Goal: Information Seeking & Learning: Learn about a topic

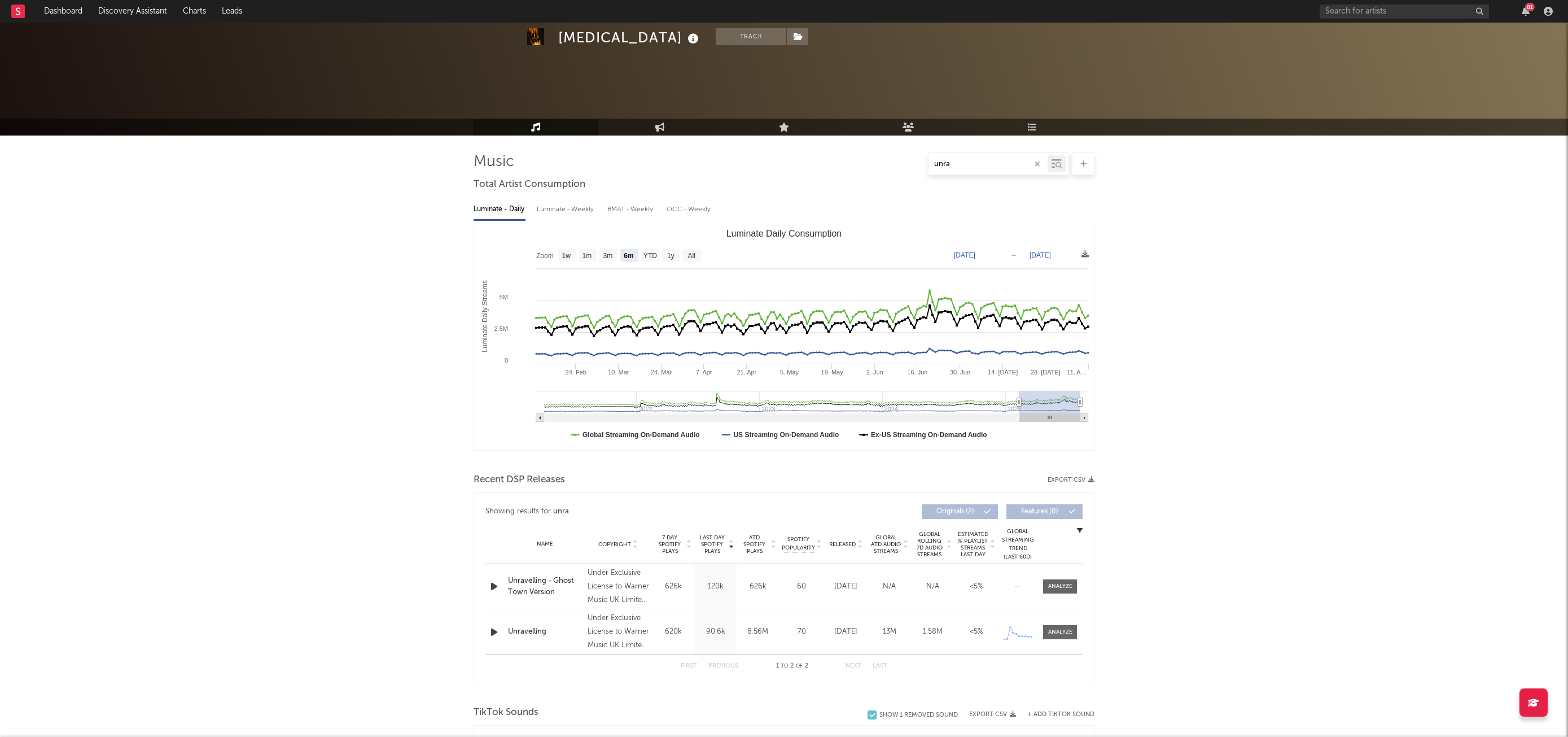
select select "6m"
select select "1w"
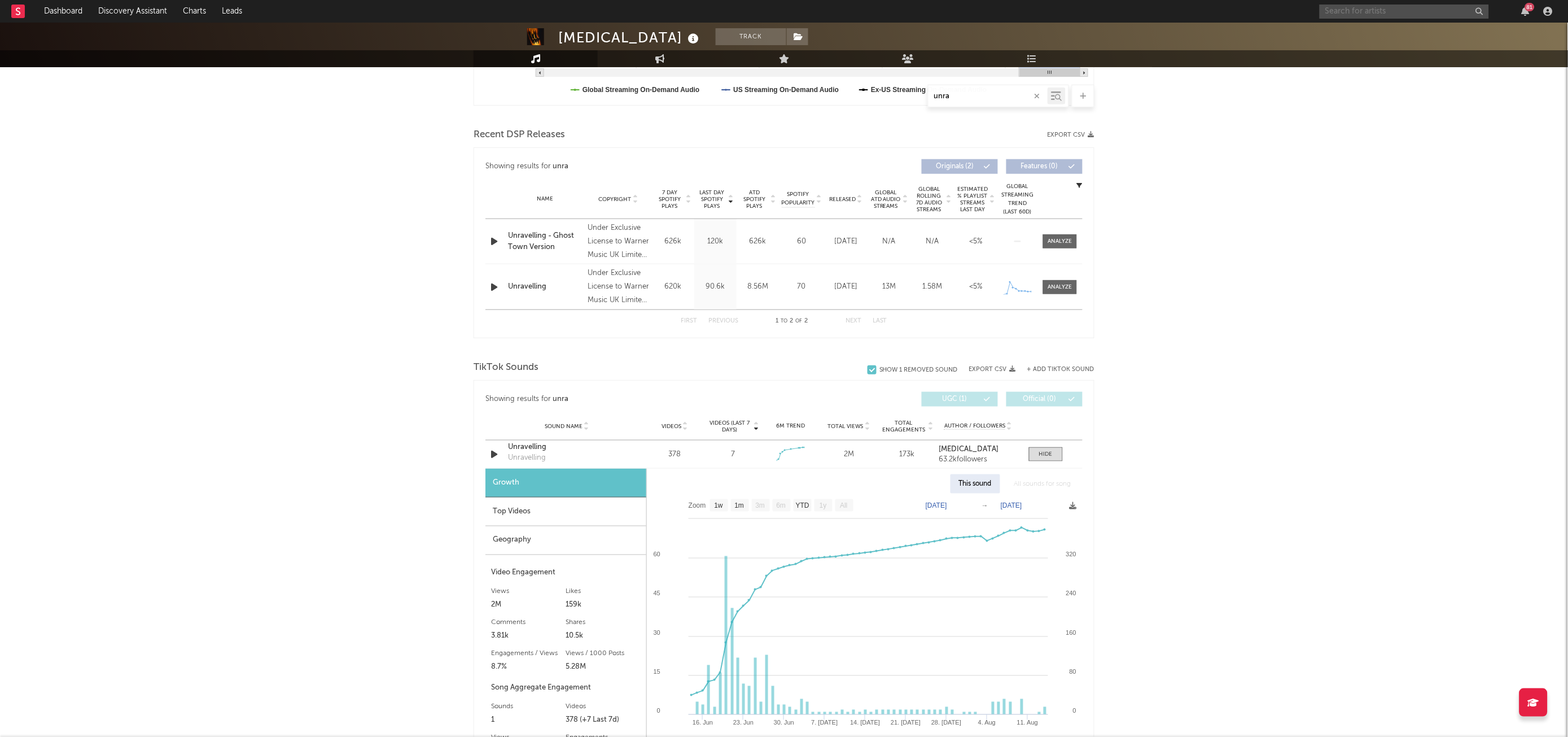
click at [1390, 5] on input "text" at bounding box center [1404, 12] width 169 height 14
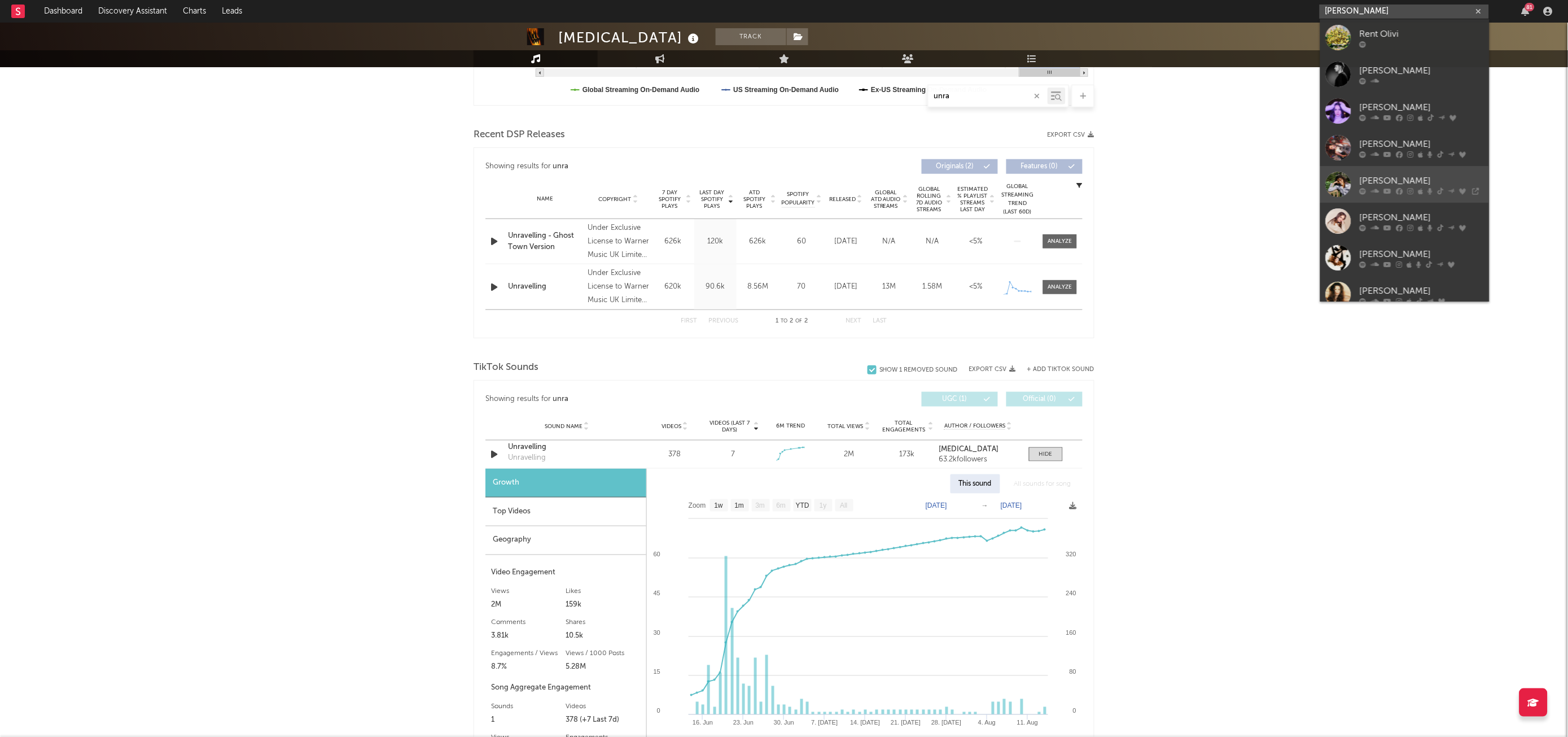
type input "[PERSON_NAME]"
click at [1374, 180] on div "[PERSON_NAME]" at bounding box center [1422, 180] width 124 height 13
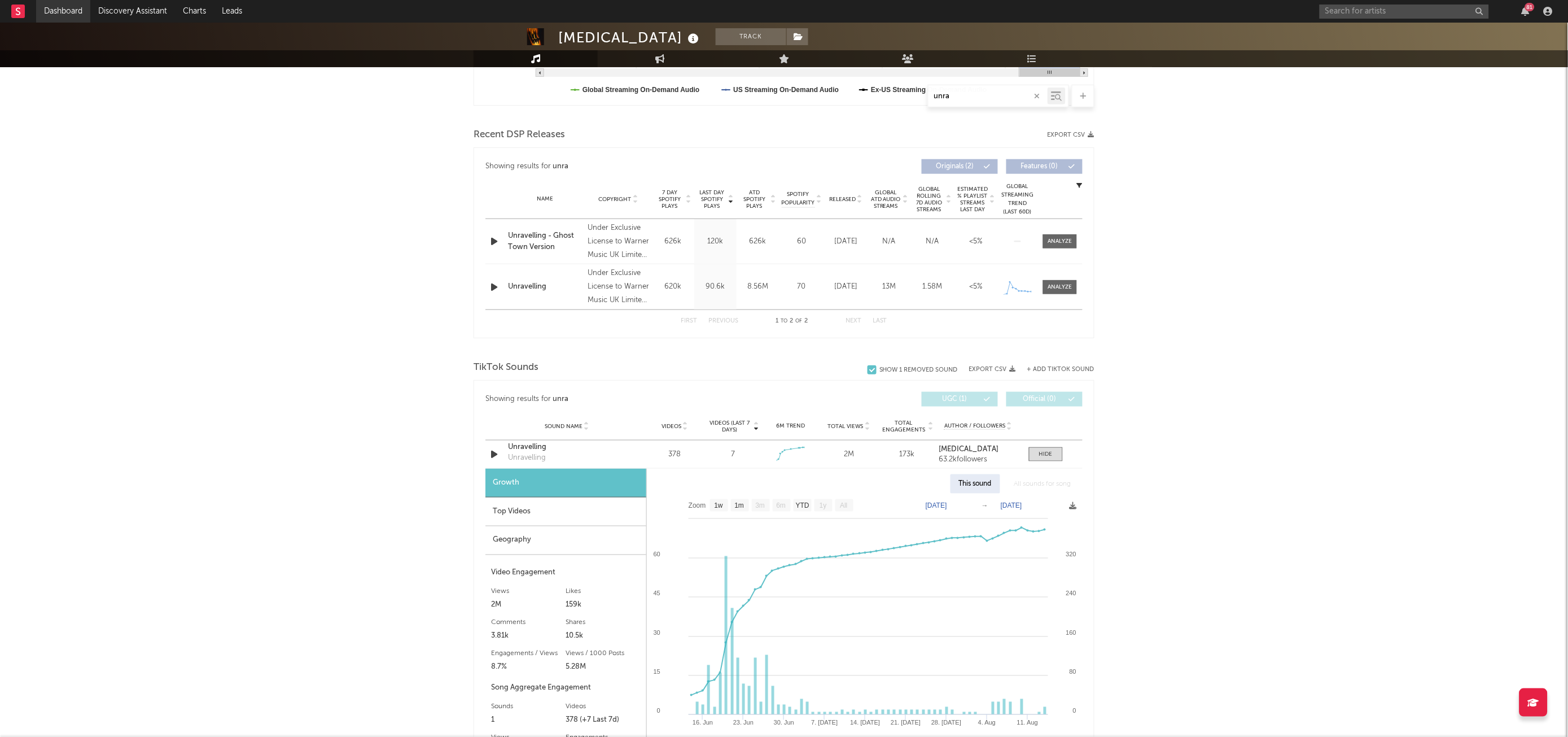
click at [77, 14] on link "Dashboard" at bounding box center [63, 11] width 55 height 22
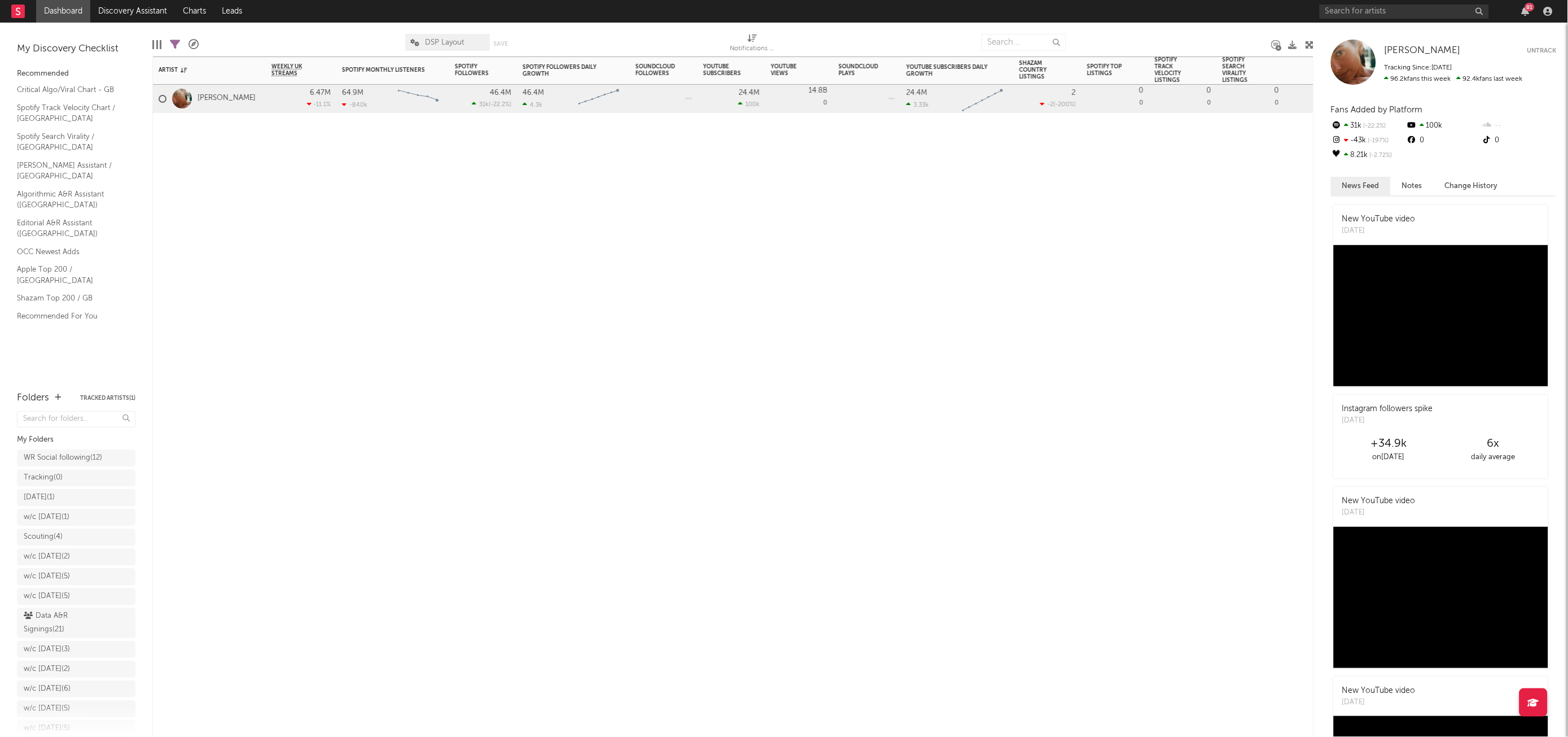
click at [1139, 436] on div "Artist Notifications Weekly UK Streams WoW % Change Spotify Monthly Listeners 7…" at bounding box center [733, 397] width 1162 height 681
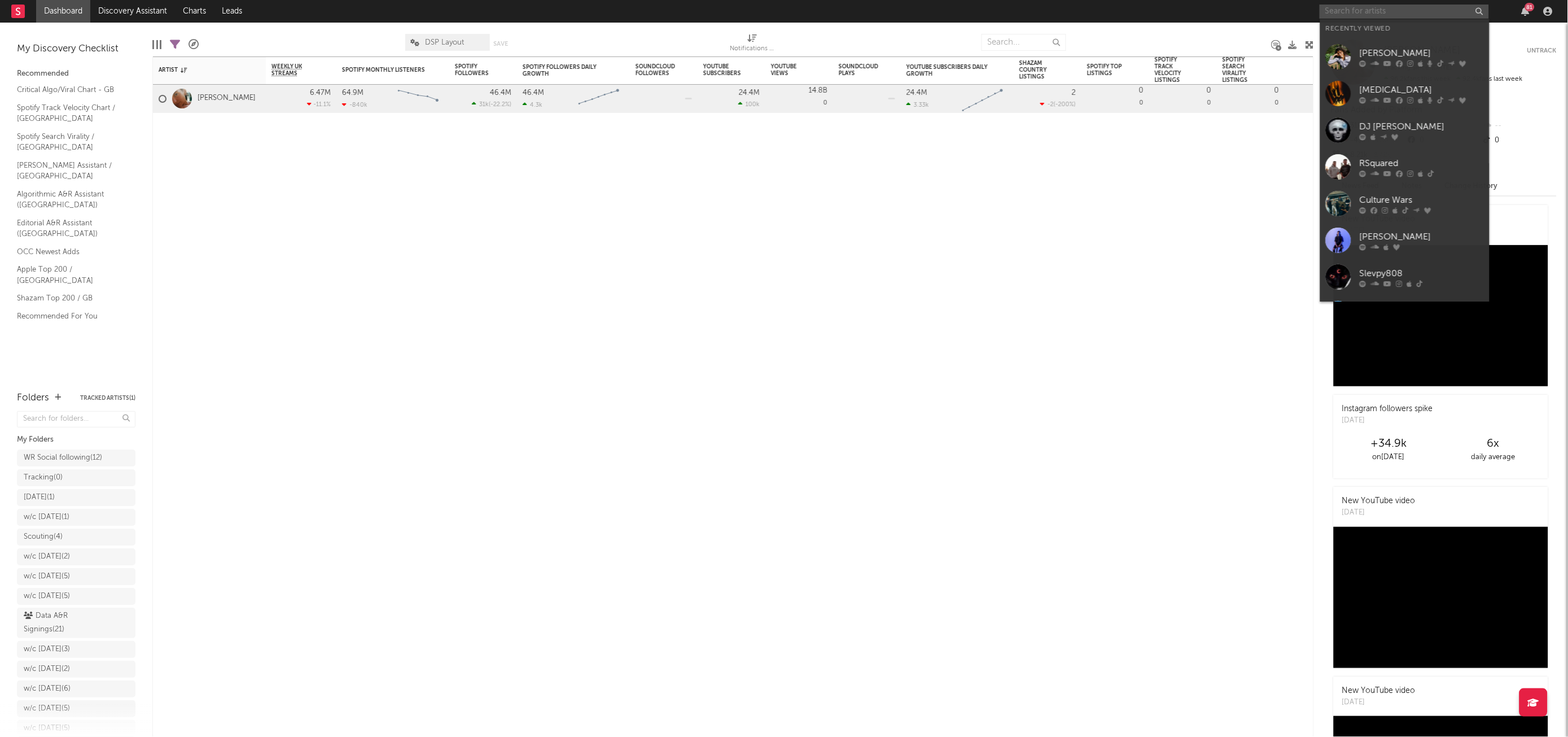
click at [1349, 8] on input "text" at bounding box center [1404, 12] width 169 height 14
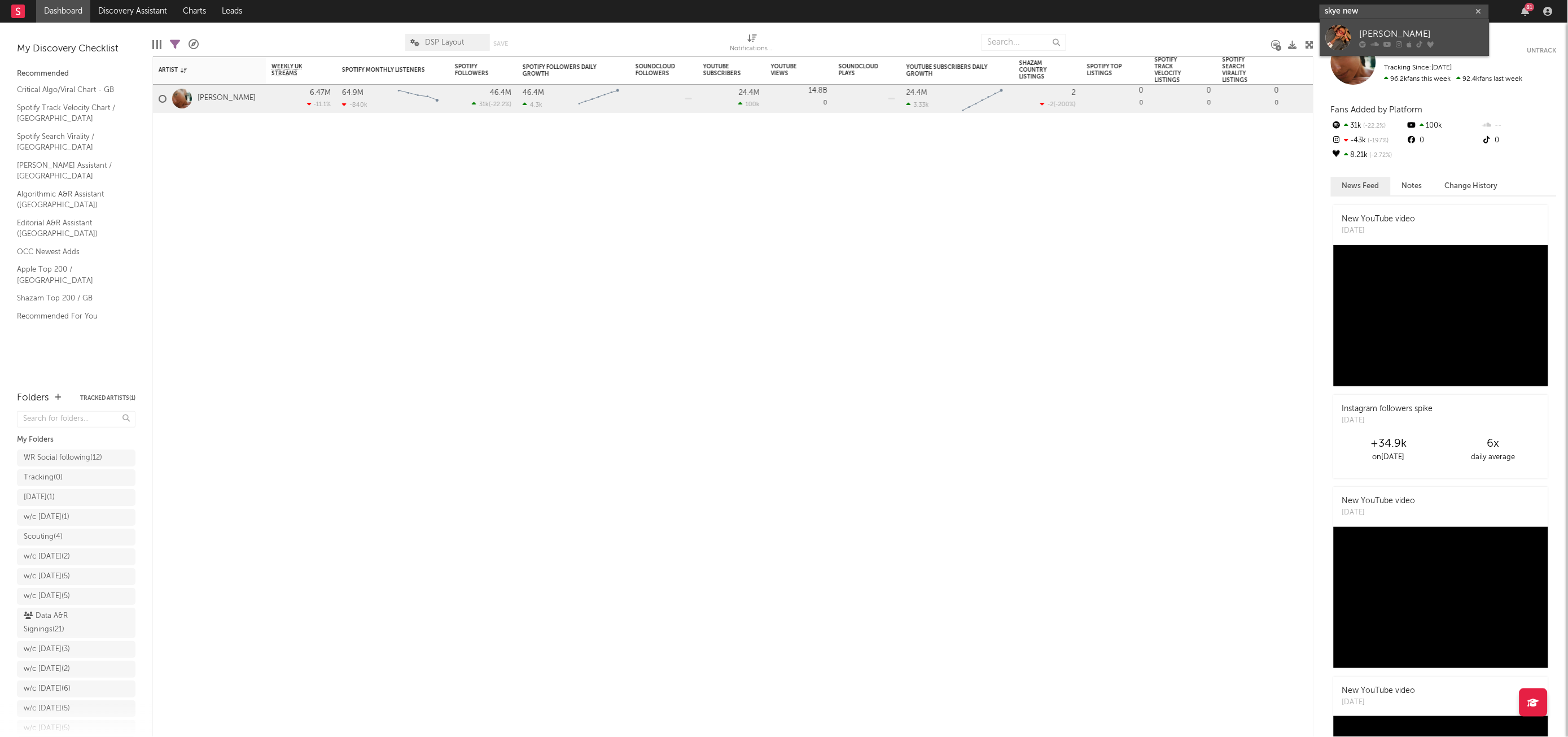
type input "skye new"
click at [1372, 27] on div "[PERSON_NAME]" at bounding box center [1422, 33] width 124 height 13
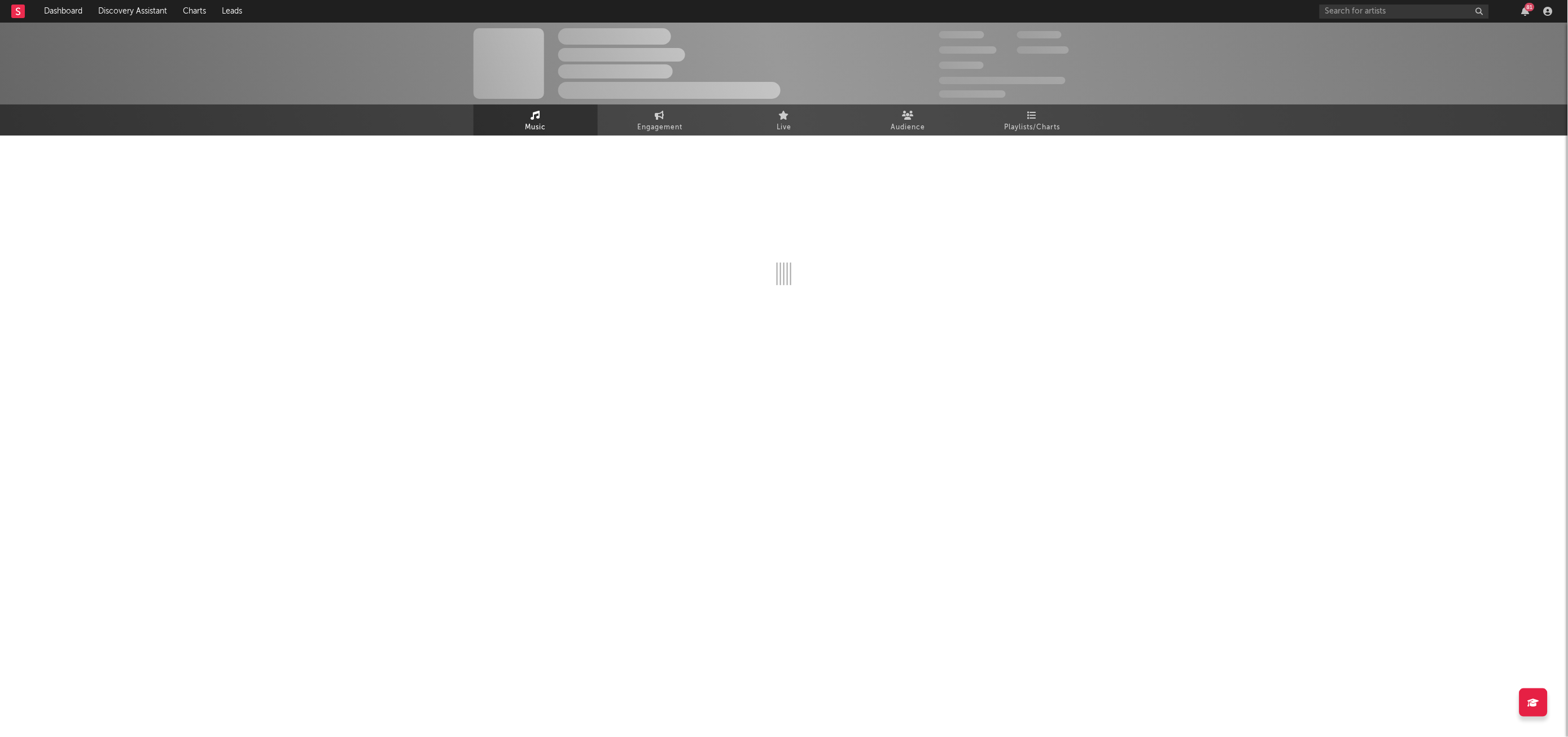
select select "1w"
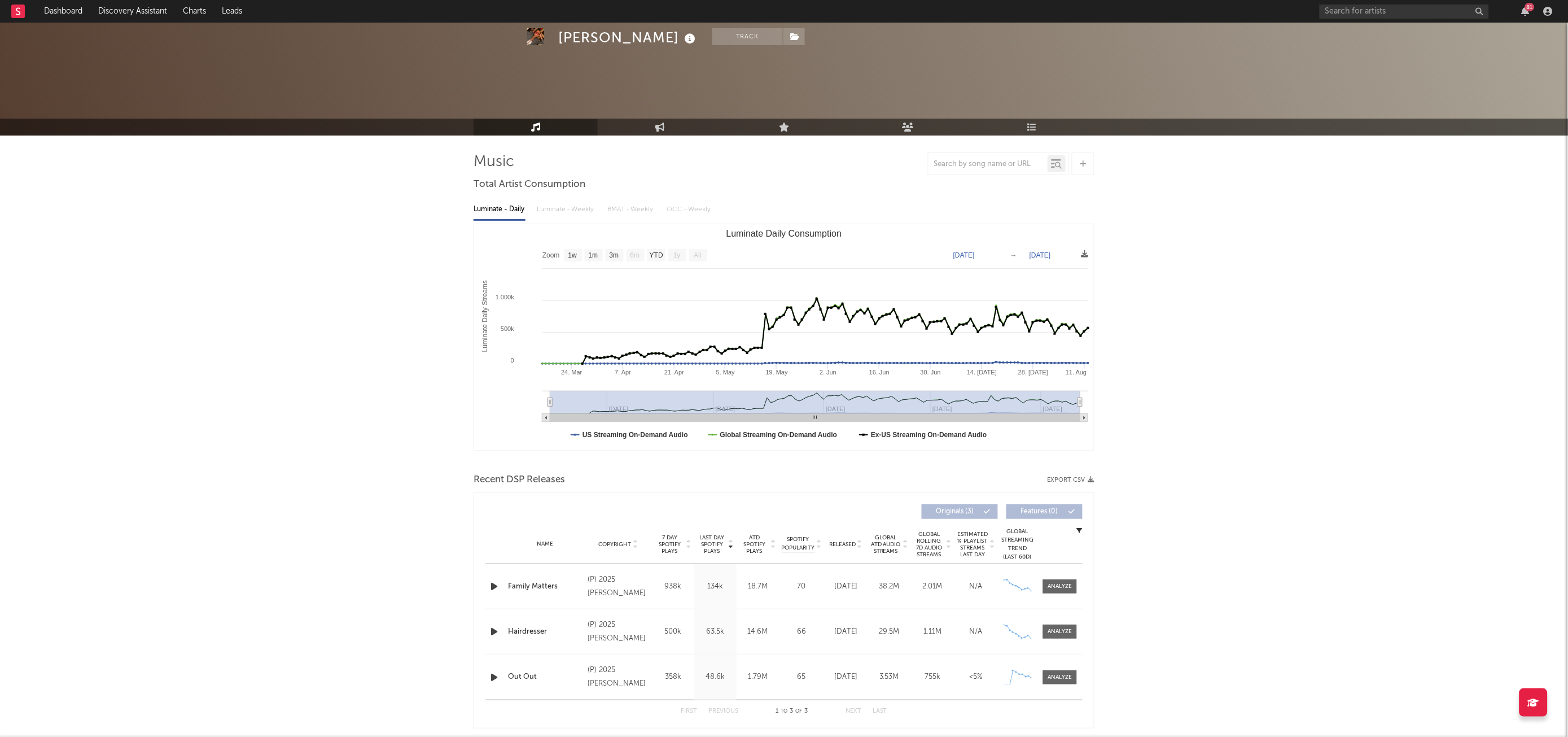
scroll to position [147, 0]
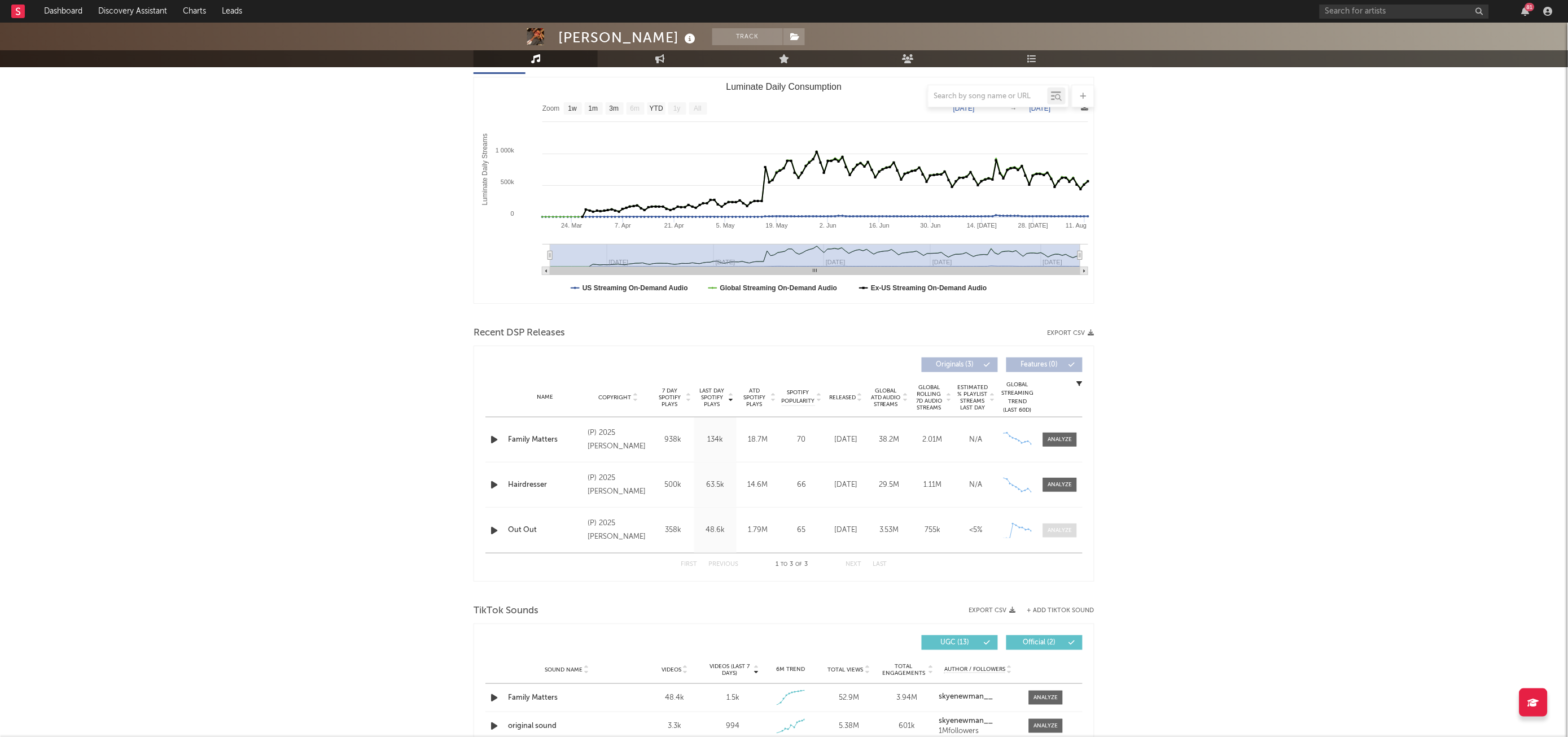
drag, startPoint x: 1062, startPoint y: 535, endPoint x: 1049, endPoint y: 534, distance: 13.0
click at [1062, 535] on span at bounding box center [1060, 530] width 34 height 14
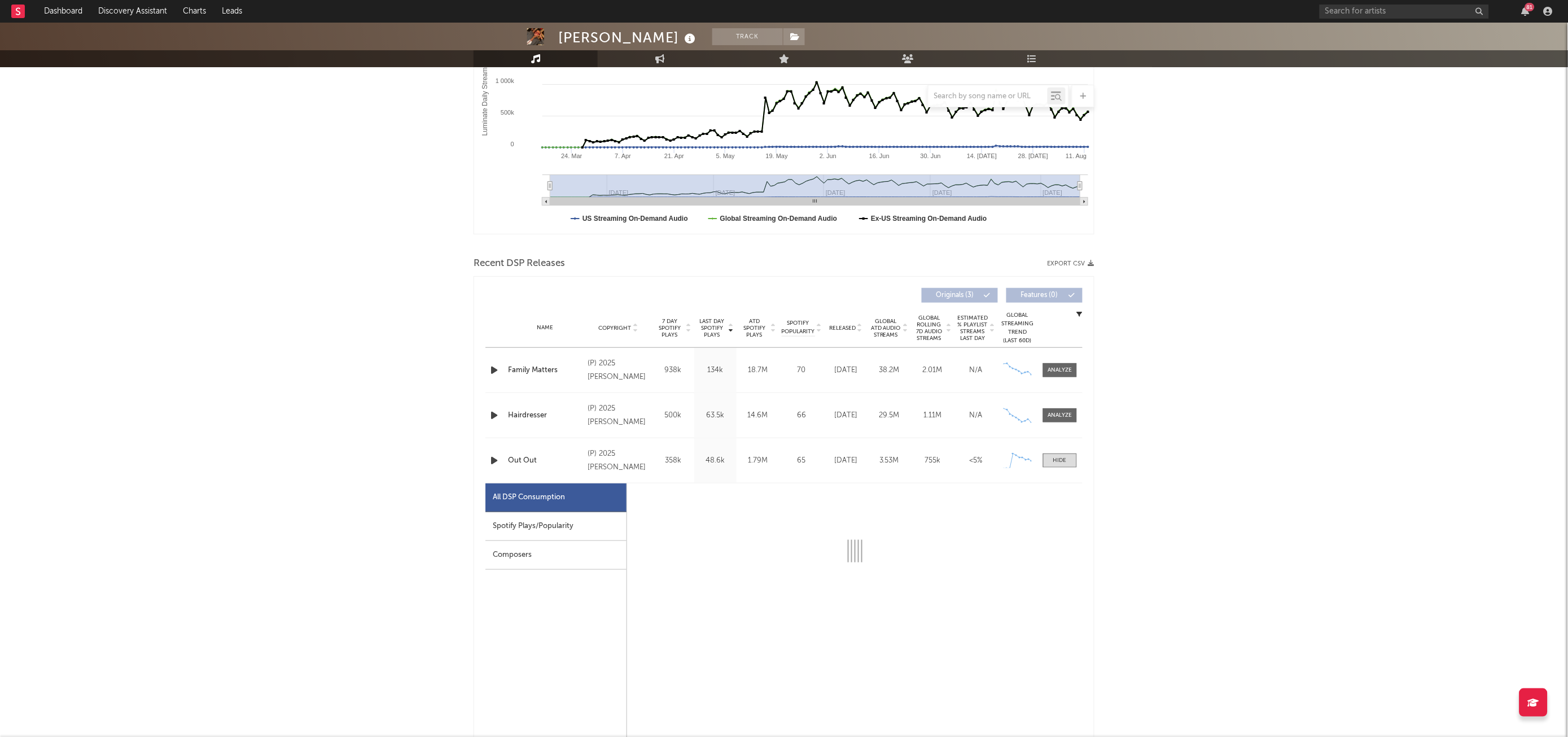
scroll to position [257, 0]
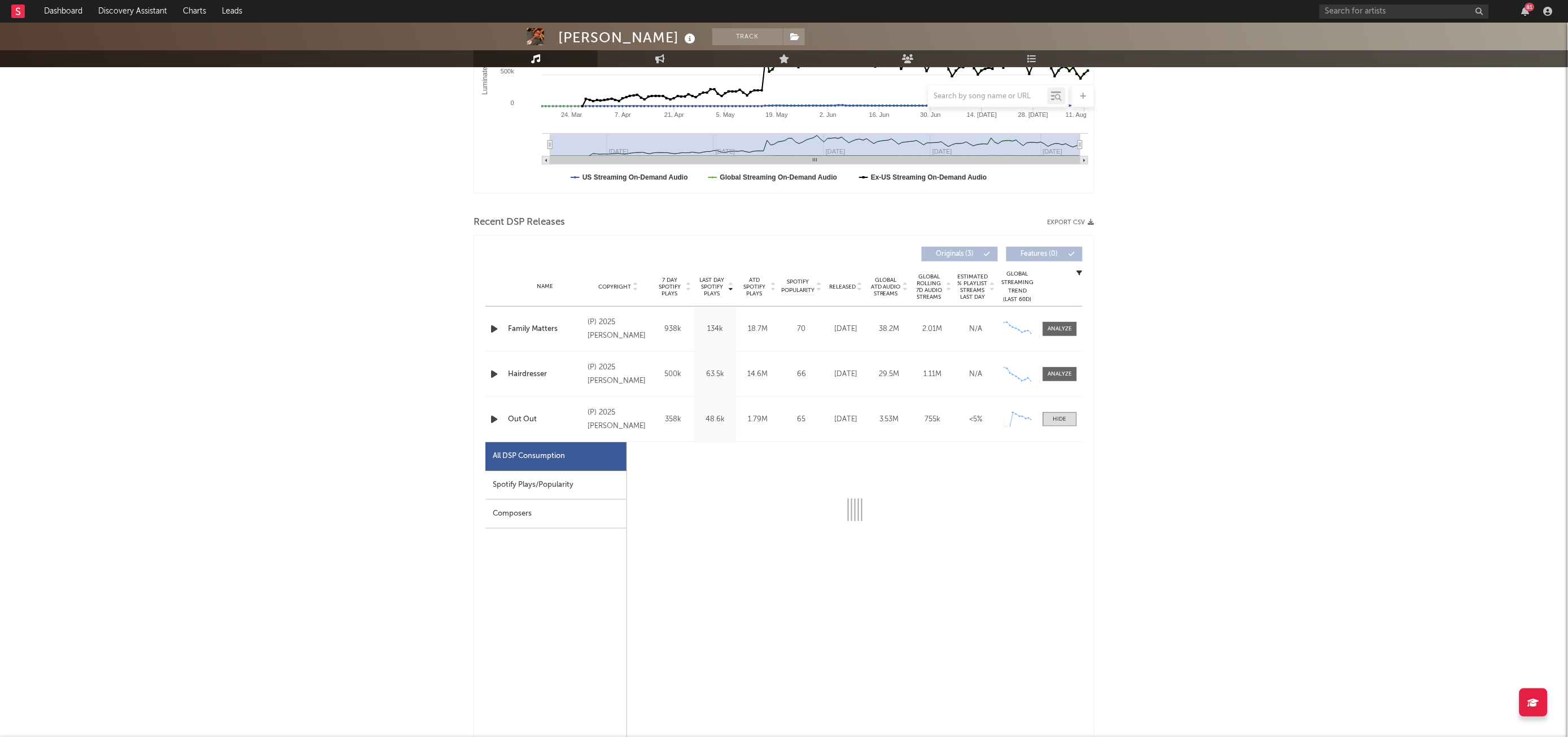
click at [579, 482] on div "Spotify Plays/Popularity" at bounding box center [556, 485] width 141 height 29
select select "1w"
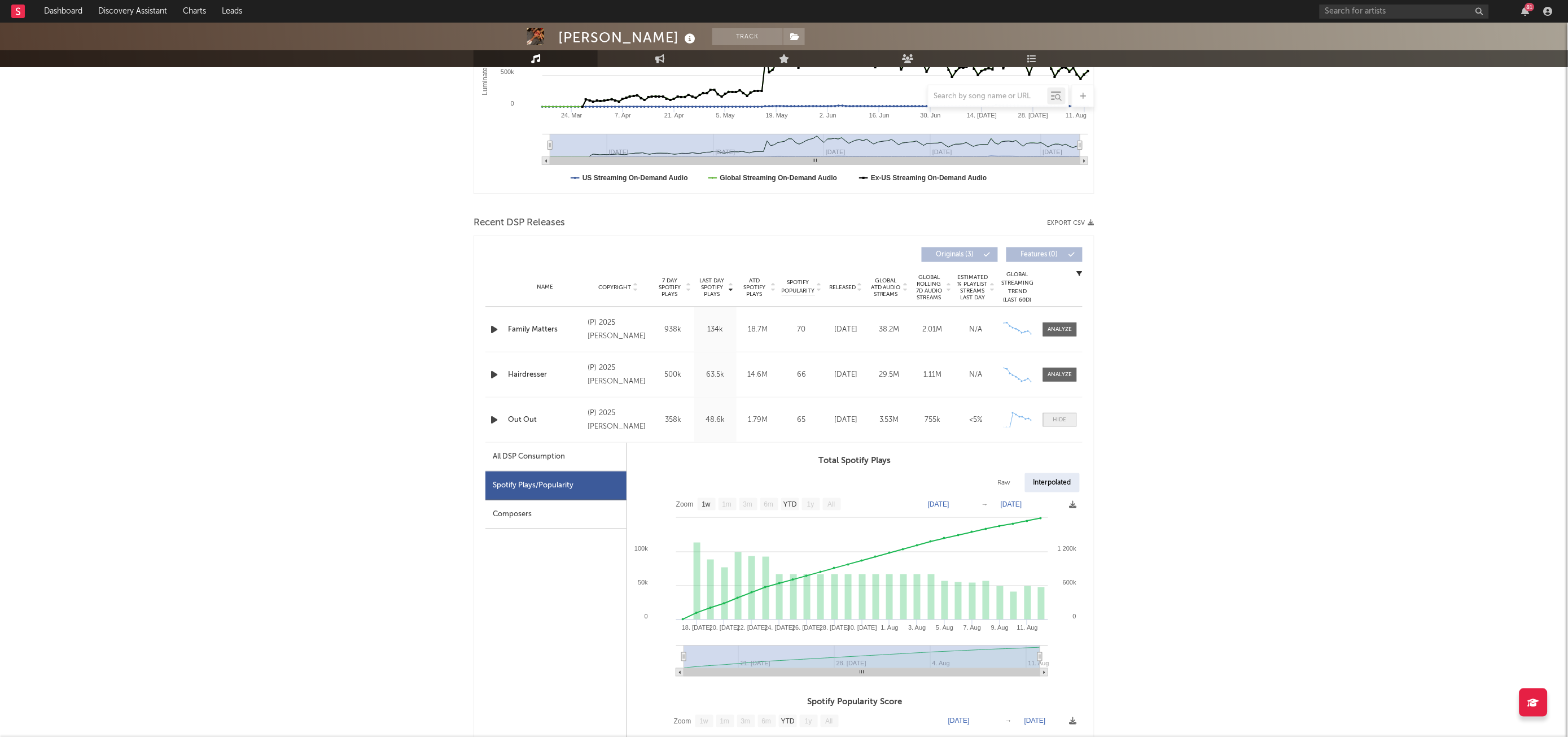
drag, startPoint x: 1052, startPoint y: 426, endPoint x: 1072, endPoint y: 425, distance: 20.0
click at [1052, 426] on span at bounding box center [1060, 420] width 34 height 14
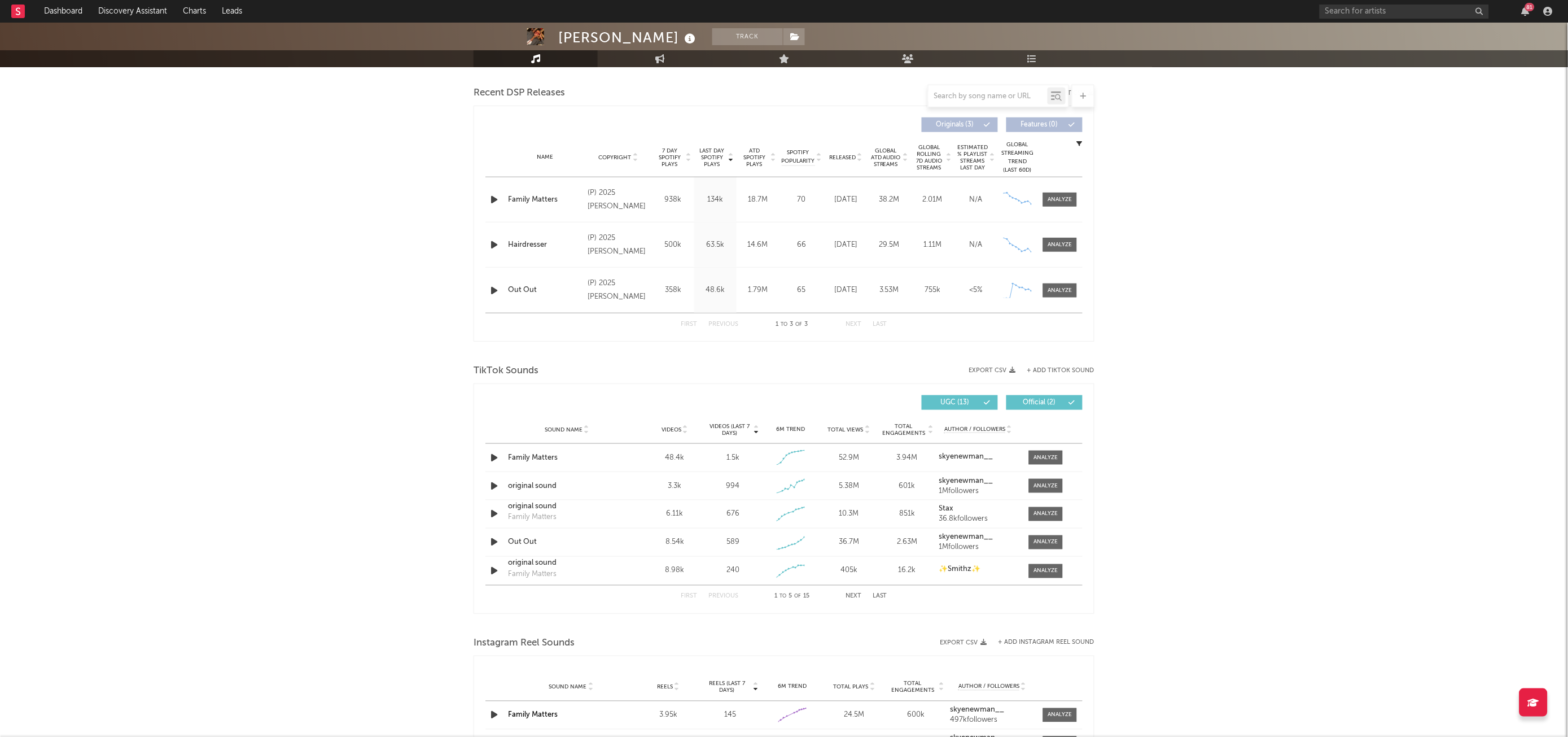
scroll to position [397, 0]
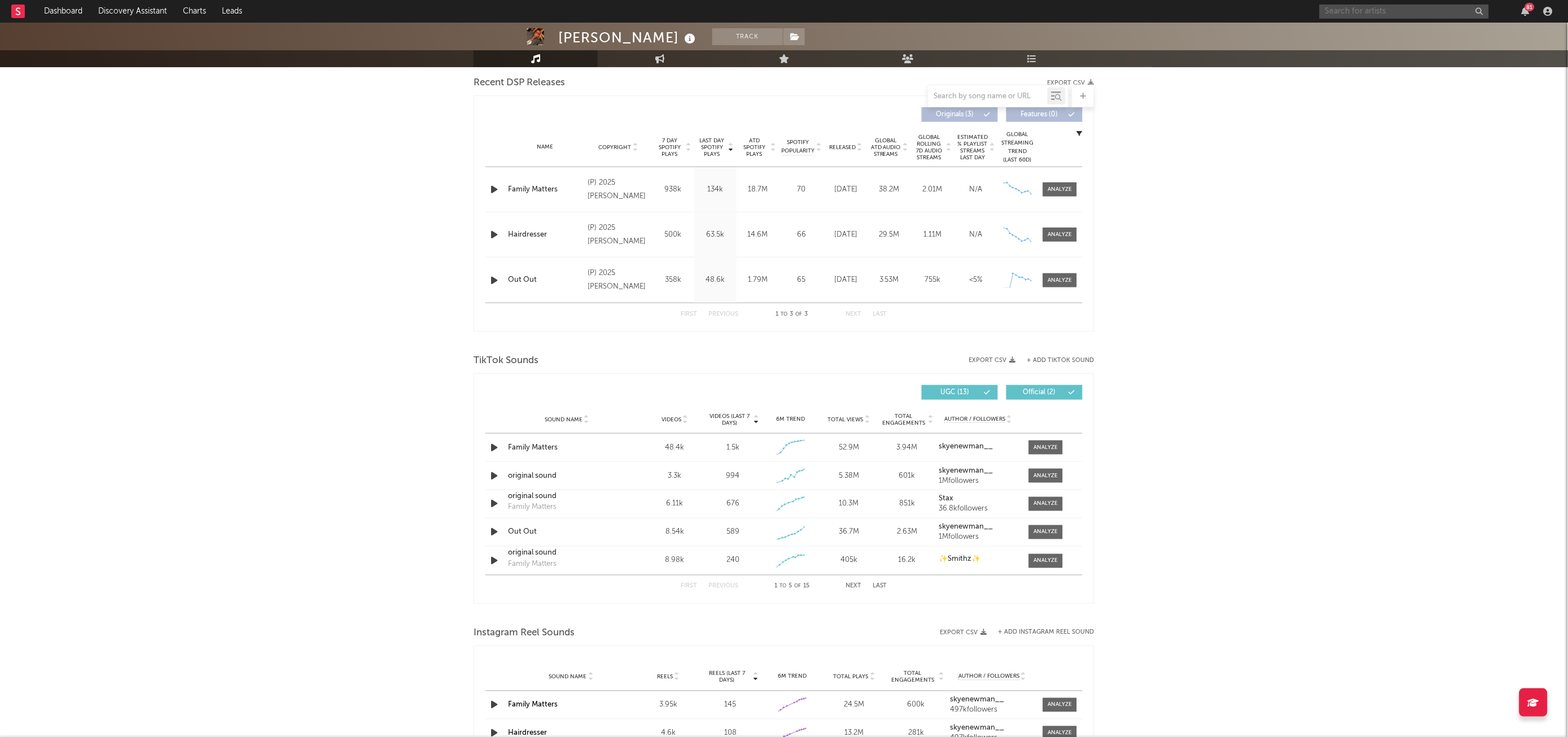
click at [1407, 13] on input "text" at bounding box center [1404, 12] width 169 height 14
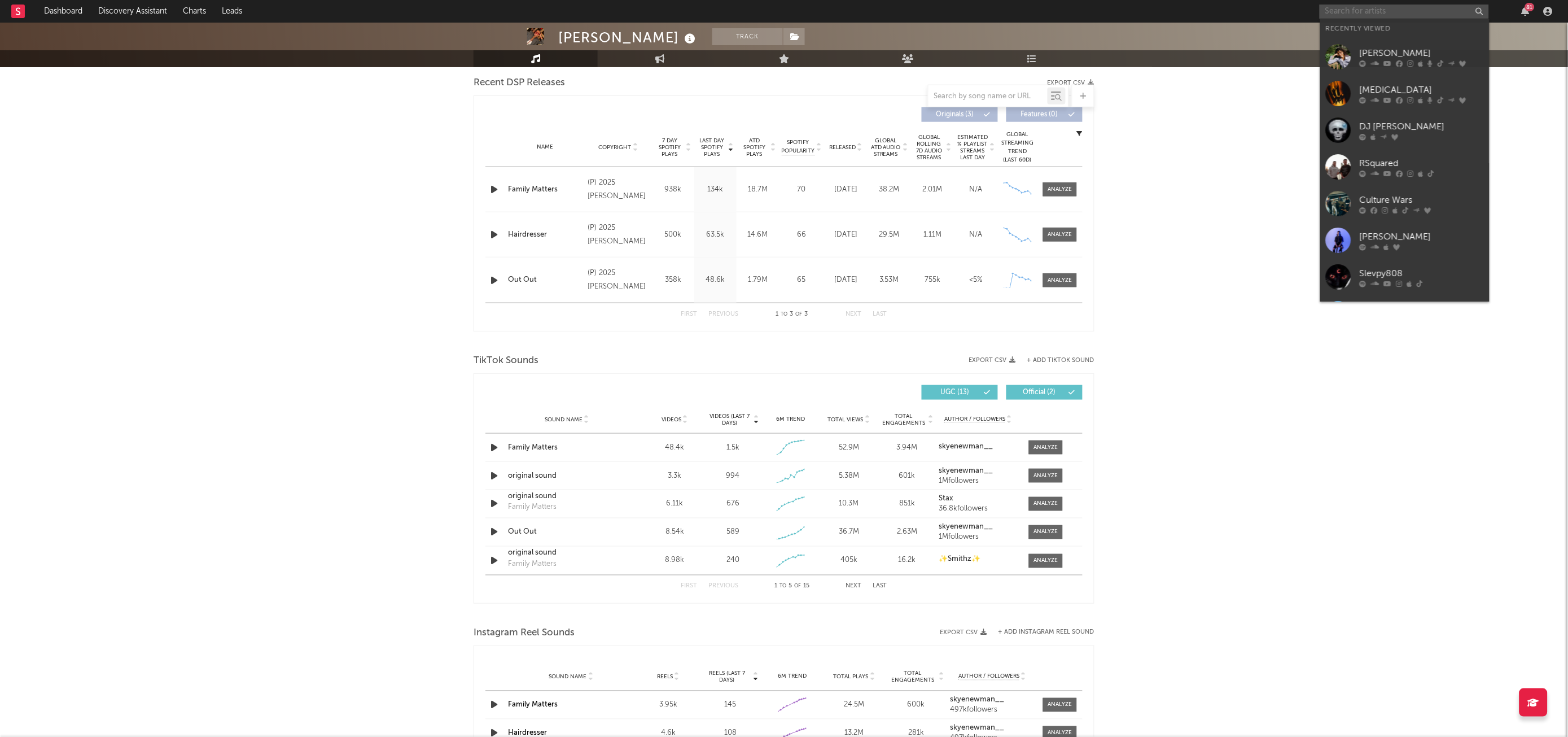
paste input "[URL][DOMAIN_NAME]"
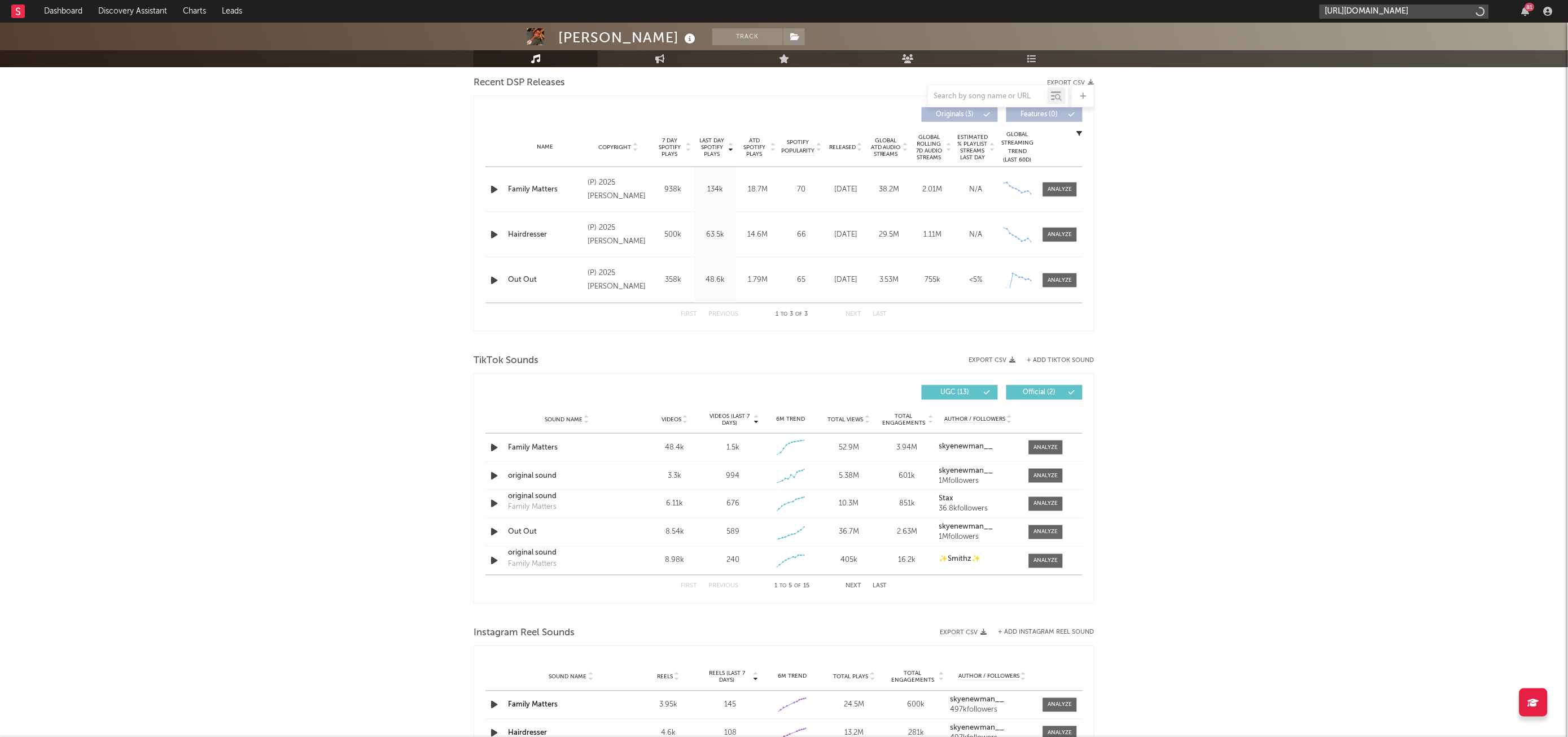
click at [1405, 16] on input "[URL][DOMAIN_NAME]" at bounding box center [1404, 12] width 169 height 14
type input "[URL][DOMAIN_NAME]"
drag, startPoint x: 1397, startPoint y: 28, endPoint x: 1559, endPoint y: 58, distance: 164.8
click at [1397, 28] on link "DumitrEscu" at bounding box center [1405, 37] width 169 height 37
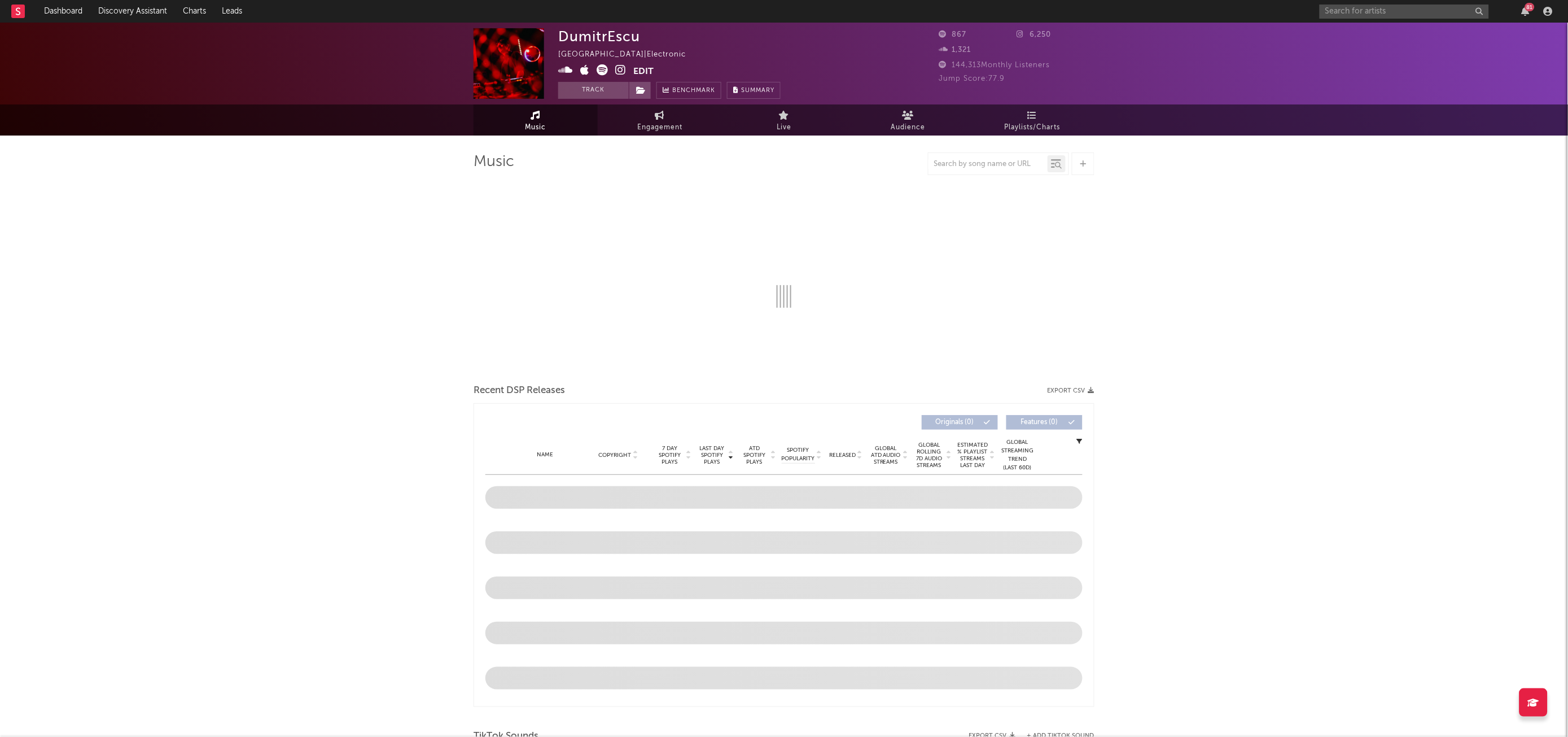
select select "1w"
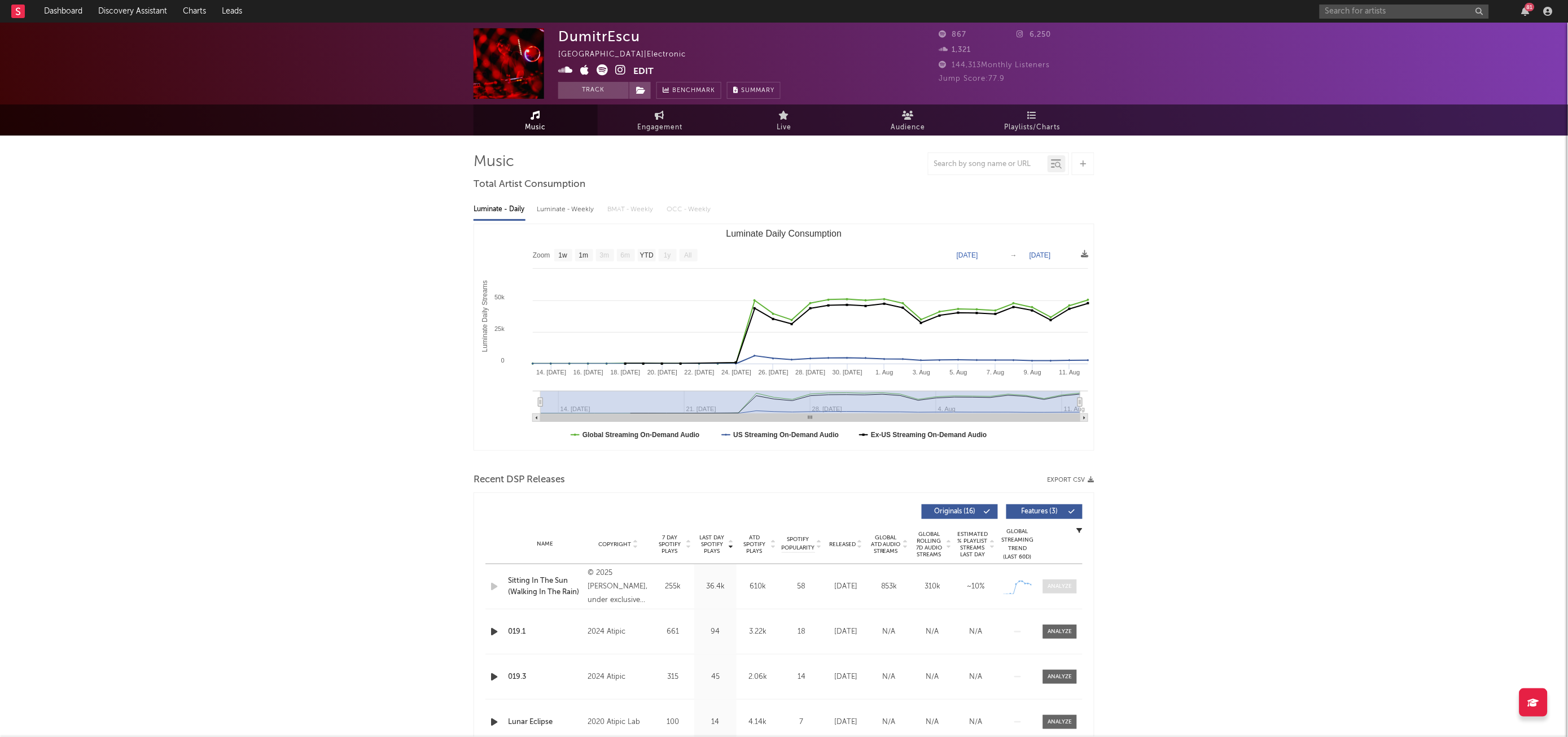
click at [1053, 579] on span at bounding box center [1060, 587] width 34 height 14
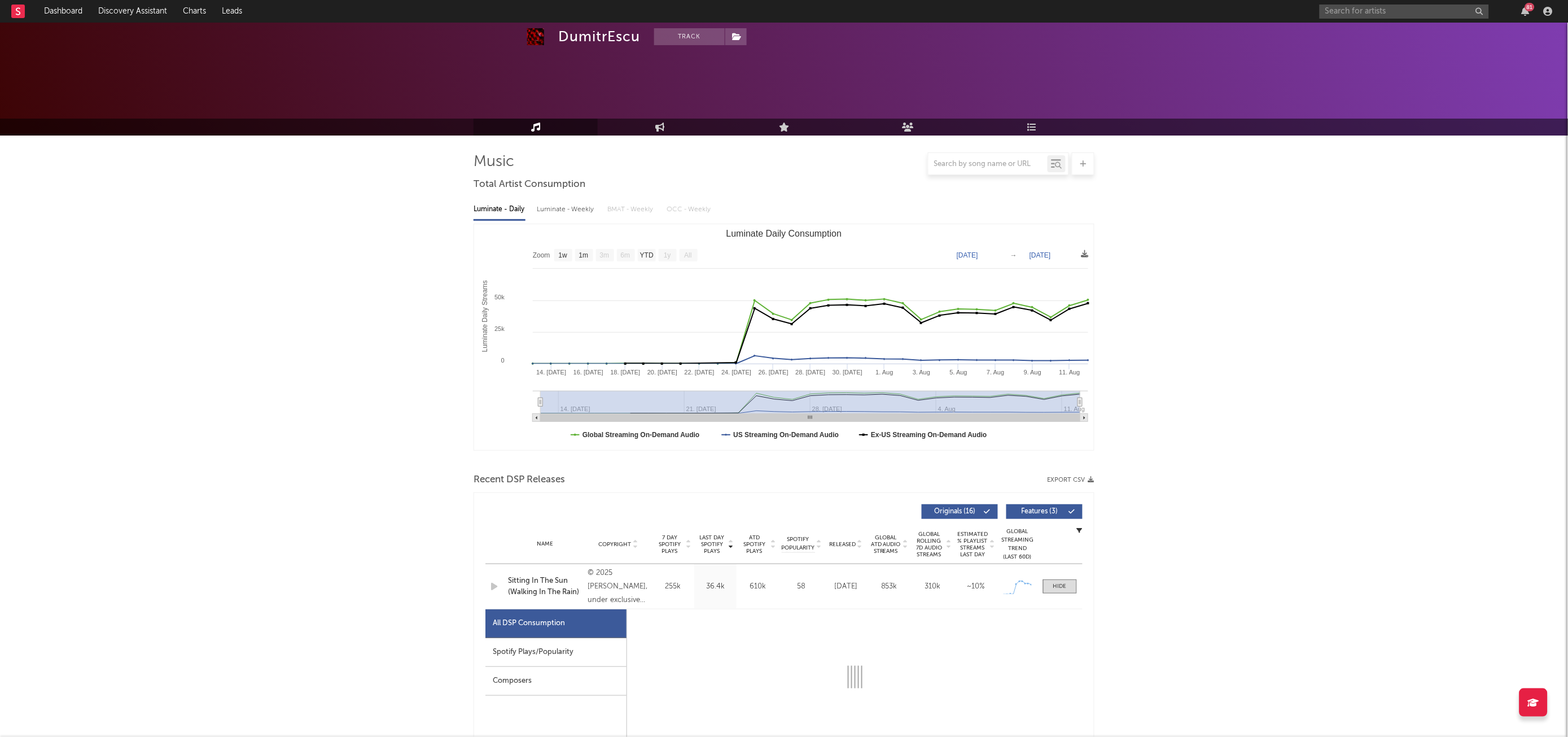
scroll to position [157, 0]
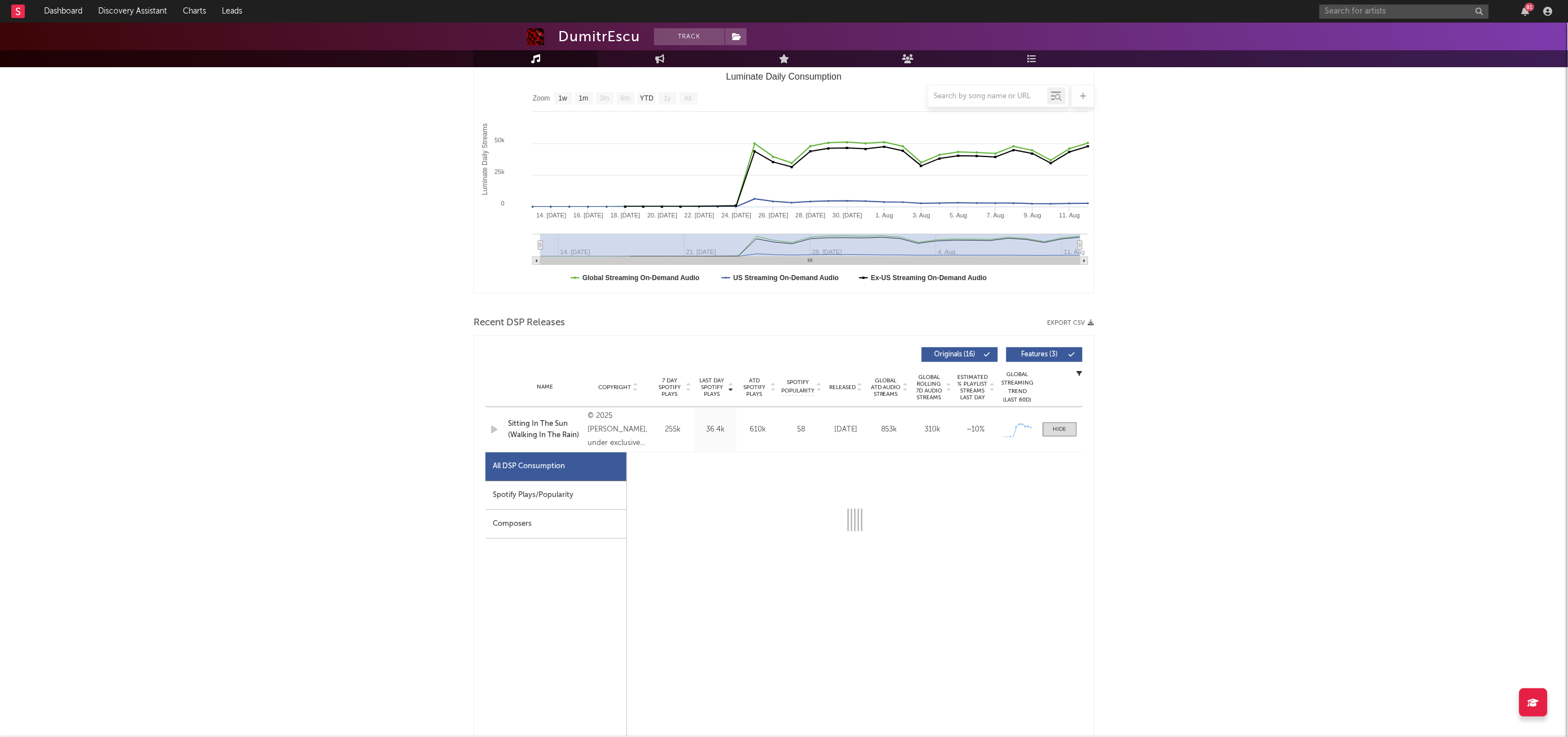
select select "1w"
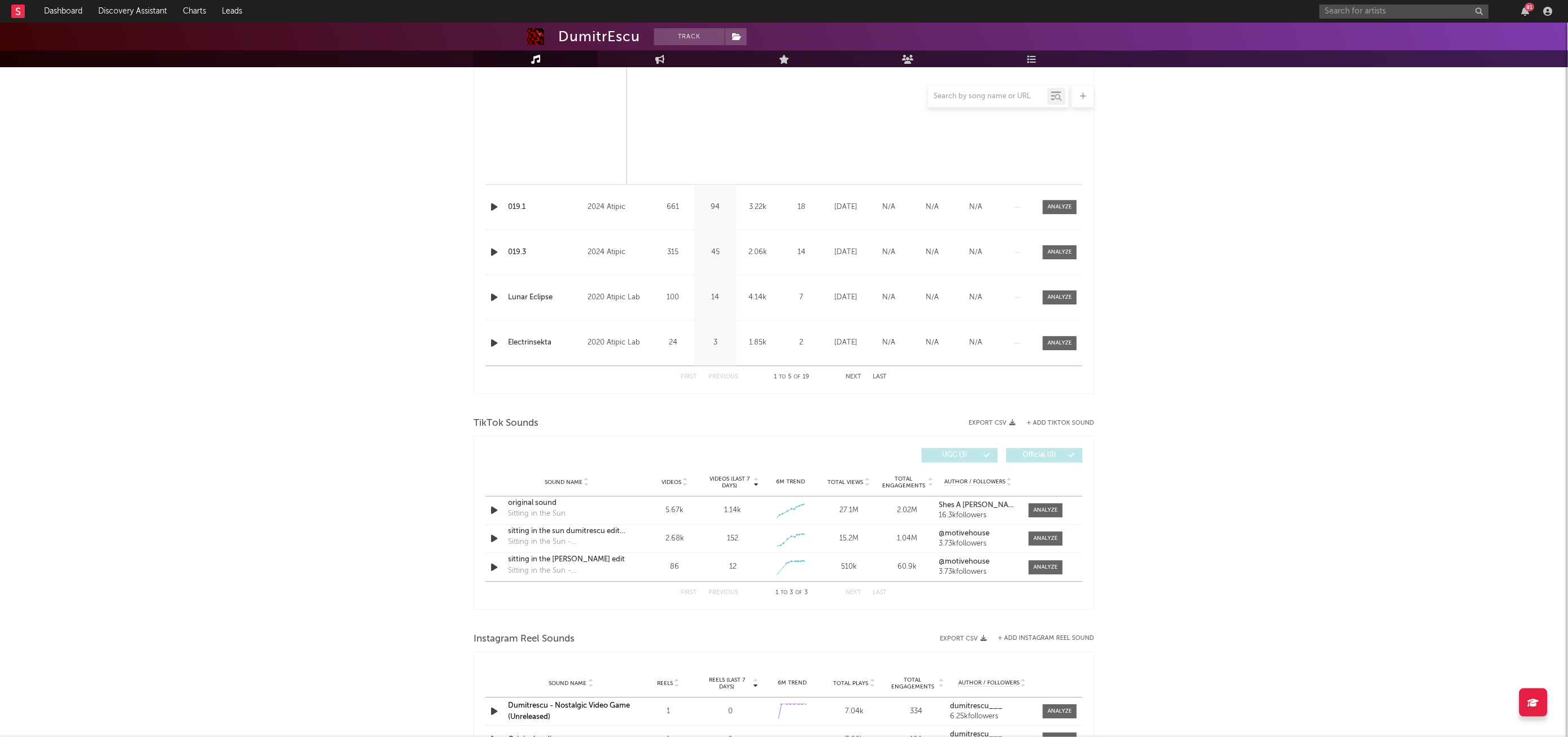
scroll to position [962, 0]
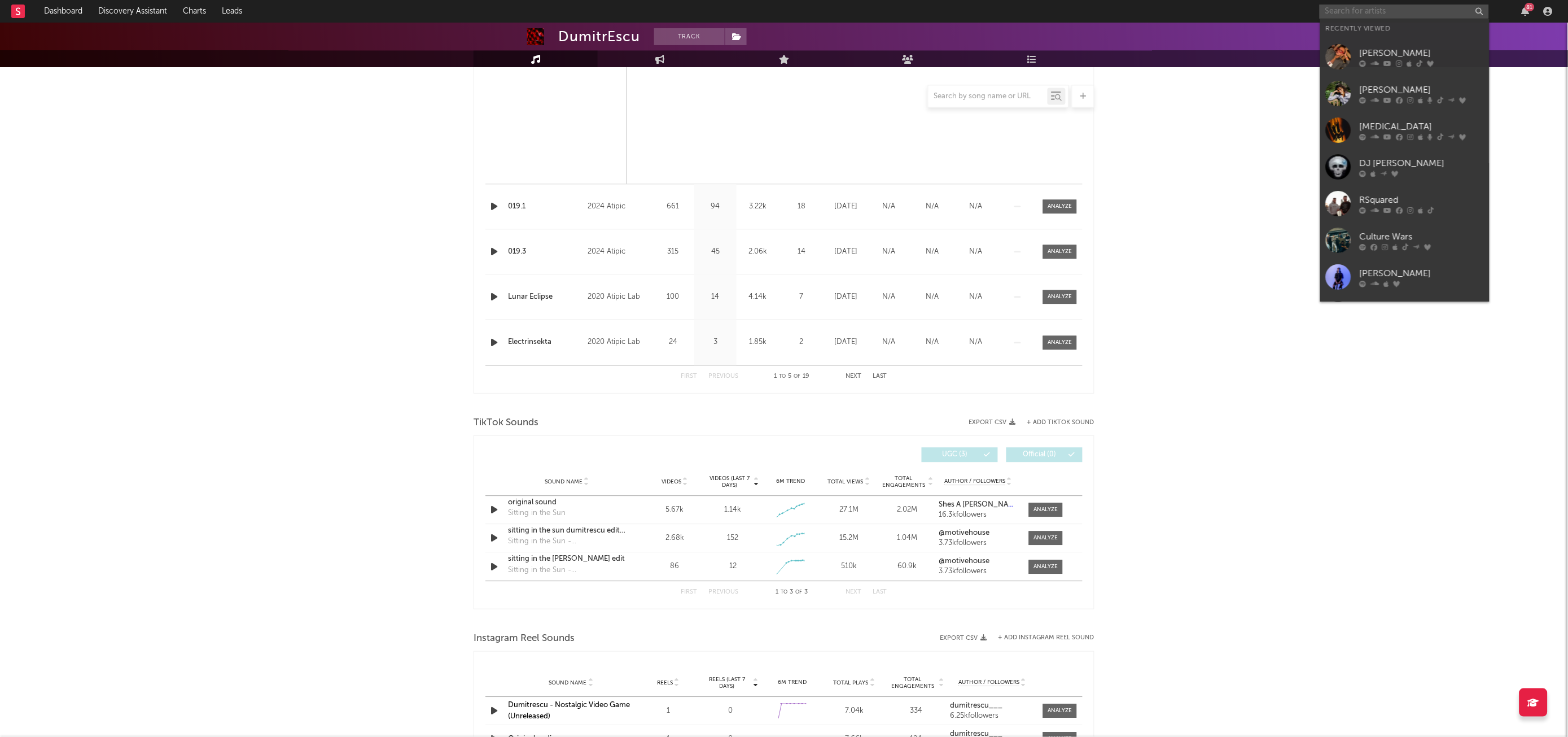
click at [1391, 12] on input "text" at bounding box center [1404, 12] width 169 height 14
paste input "[URL][DOMAIN_NAME]"
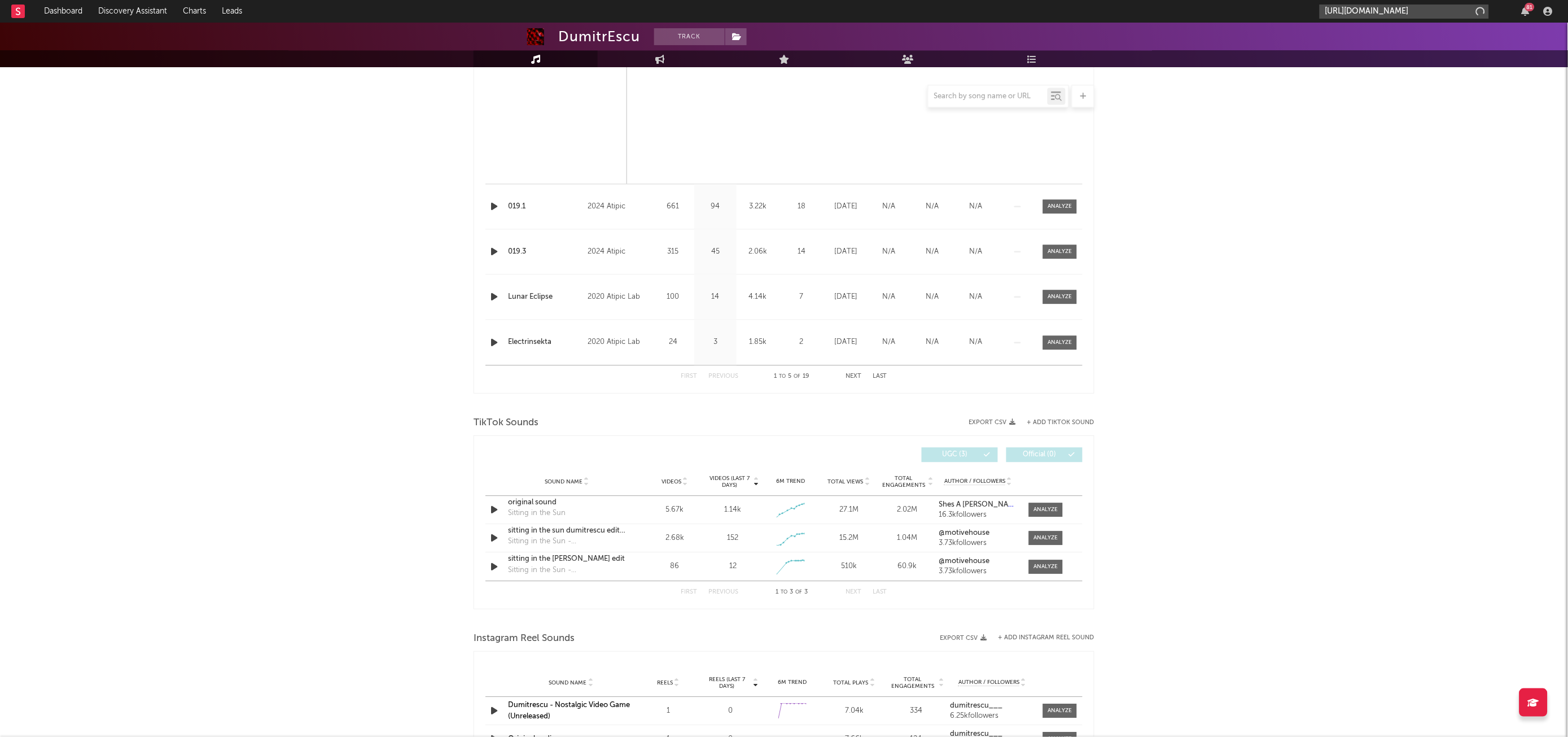
scroll to position [962, 0]
type input "[URL][DOMAIN_NAME]"
drag, startPoint x: 1386, startPoint y: 34, endPoint x: 1257, endPoint y: 177, distance: 192.6
click at [1386, 34] on div "4.4c" at bounding box center [1422, 37] width 124 height 13
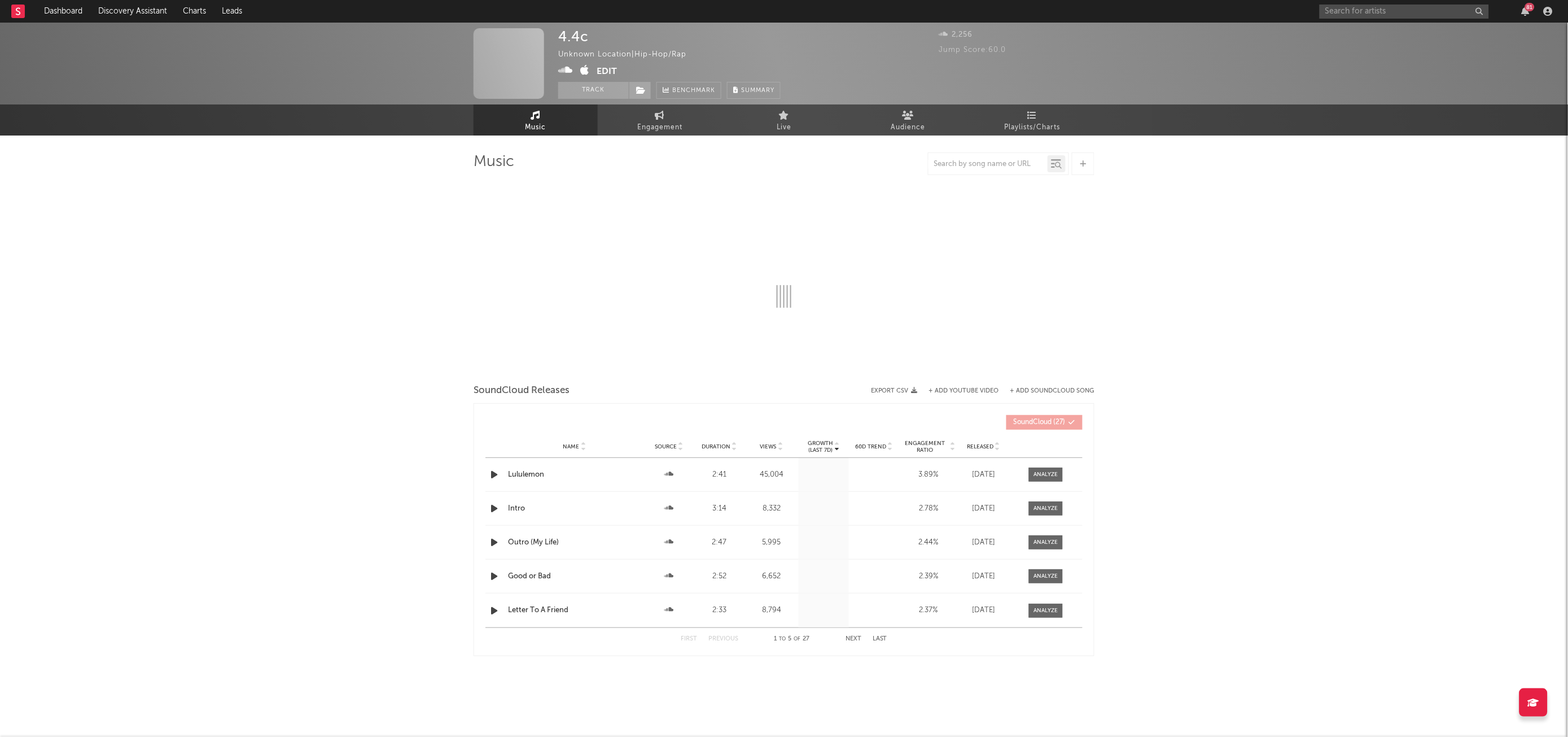
select select "1w"
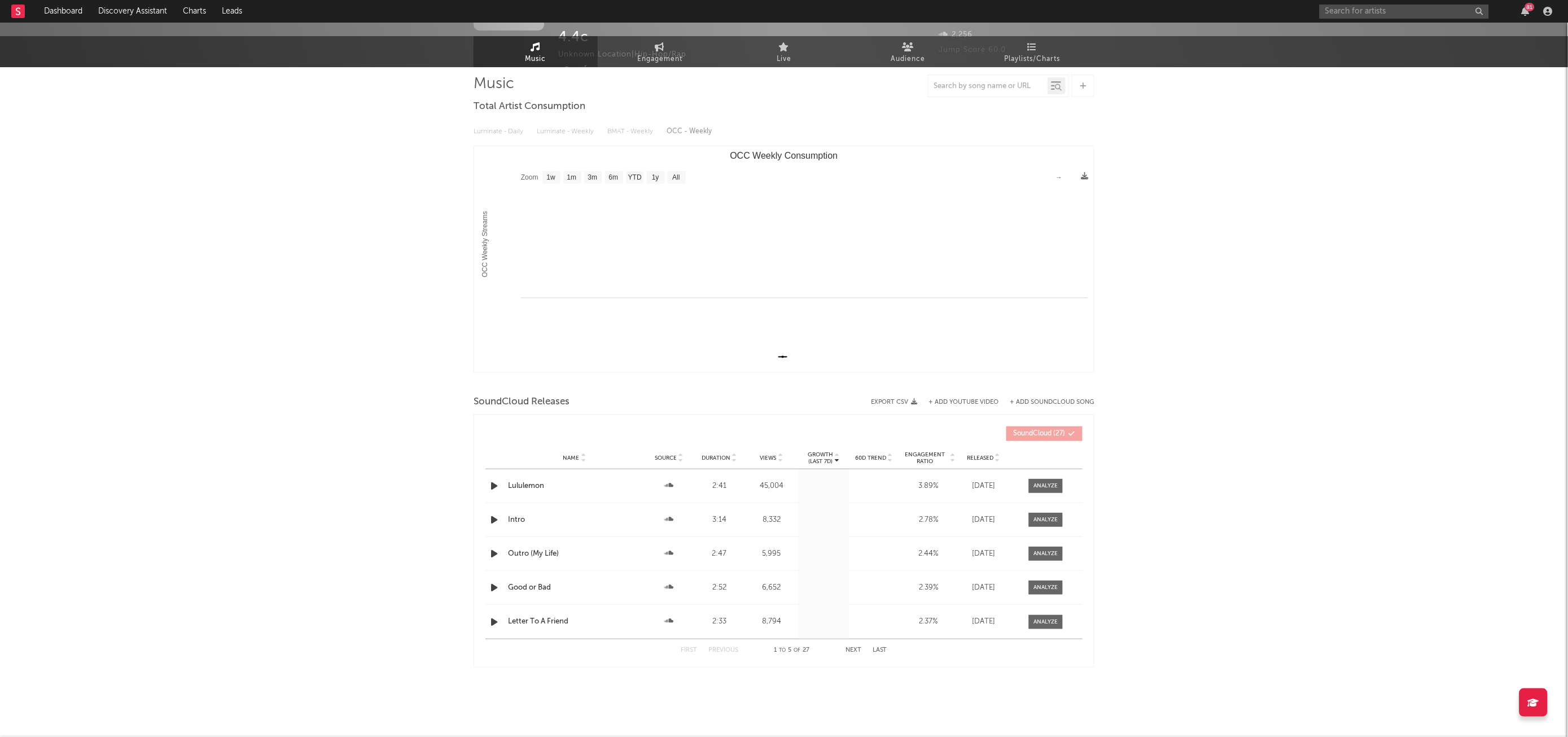
scroll to position [92, 0]
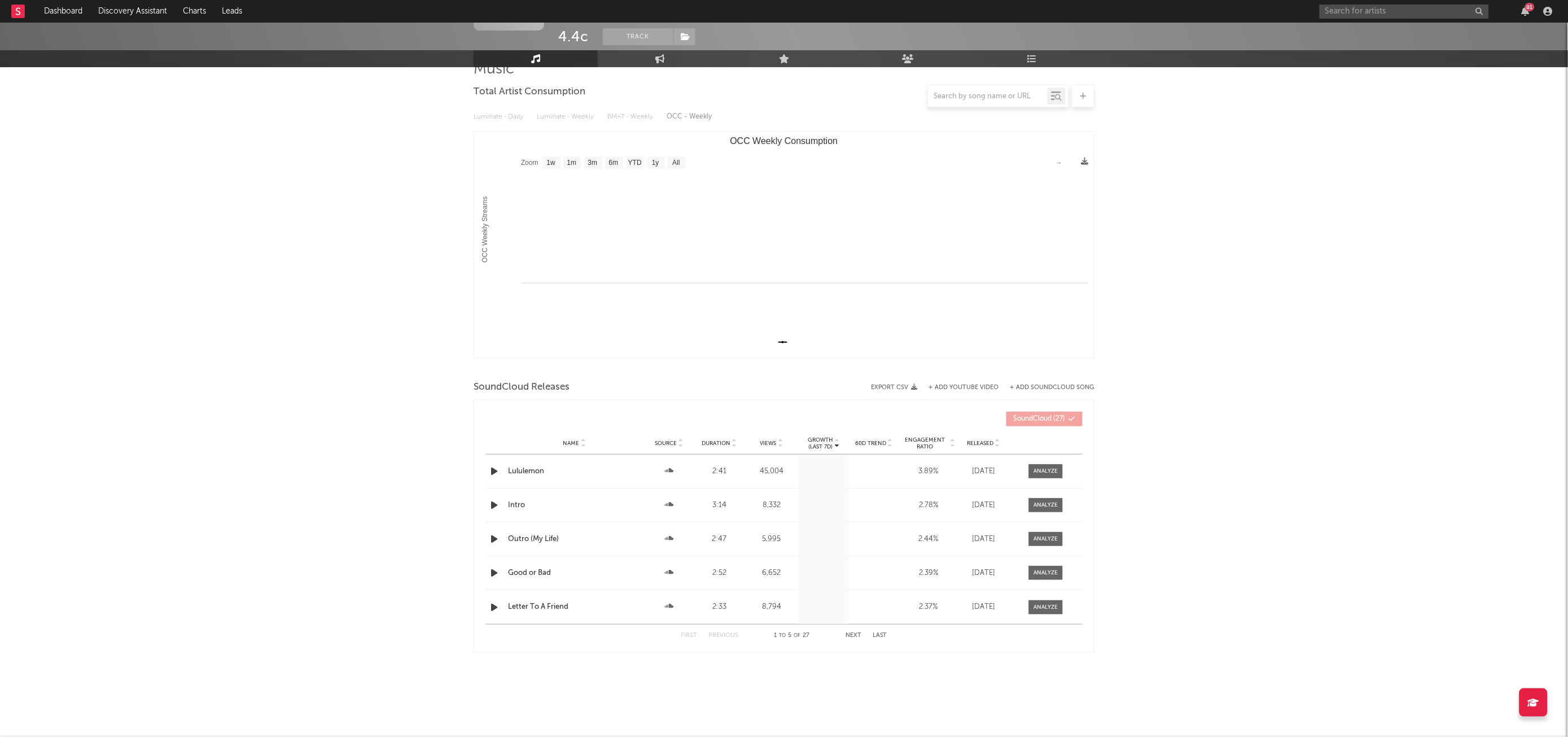
click at [1050, 467] on div at bounding box center [1046, 470] width 24 height 8
select select "All"
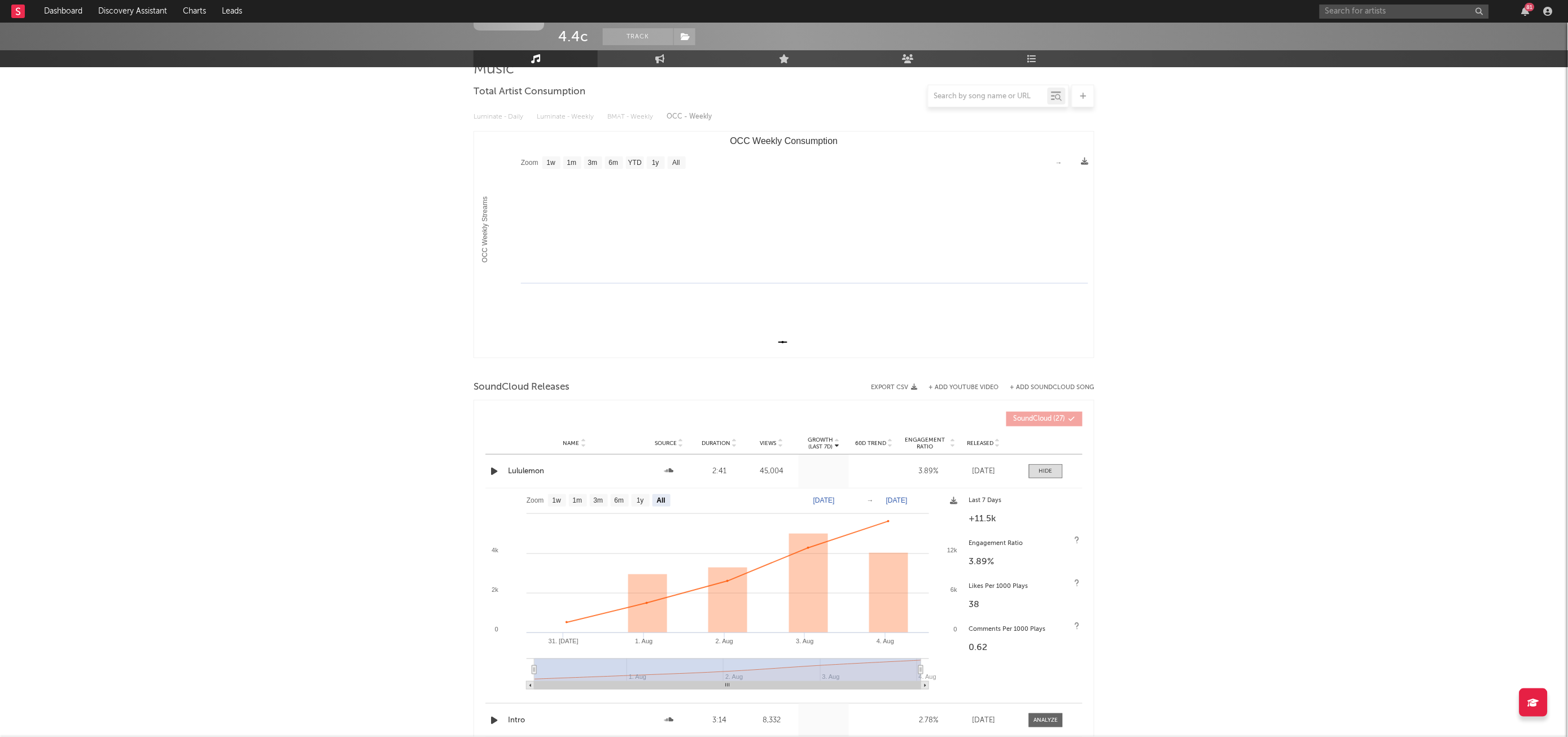
scroll to position [241, 0]
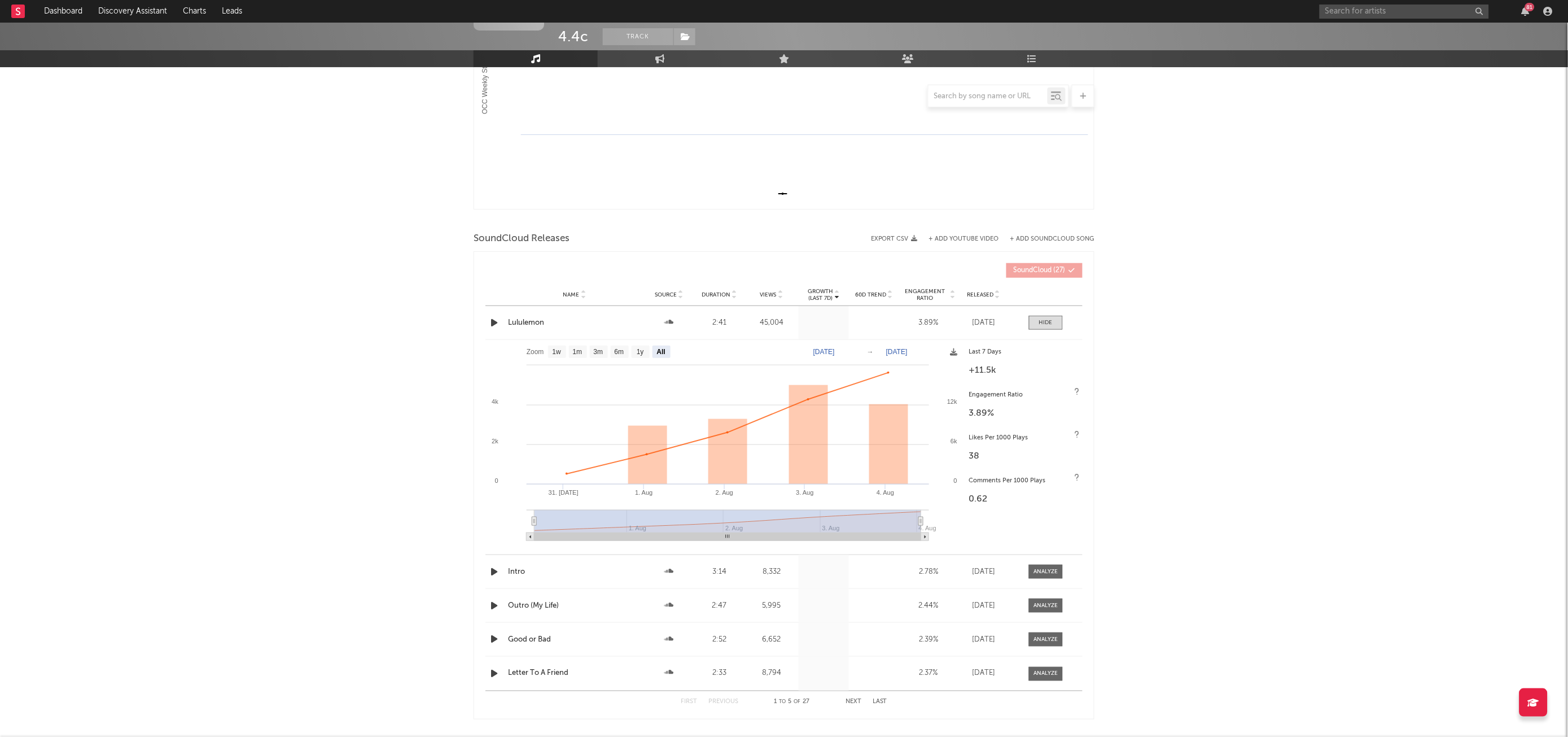
click at [1478, 163] on div "4.4c Track Unknown Location | Hip-Hop/Rap Edit Track Benchmark Summary 2,256 Ju…" at bounding box center [784, 293] width 1568 height 1023
click at [1389, 8] on input "text" at bounding box center [1404, 12] width 169 height 14
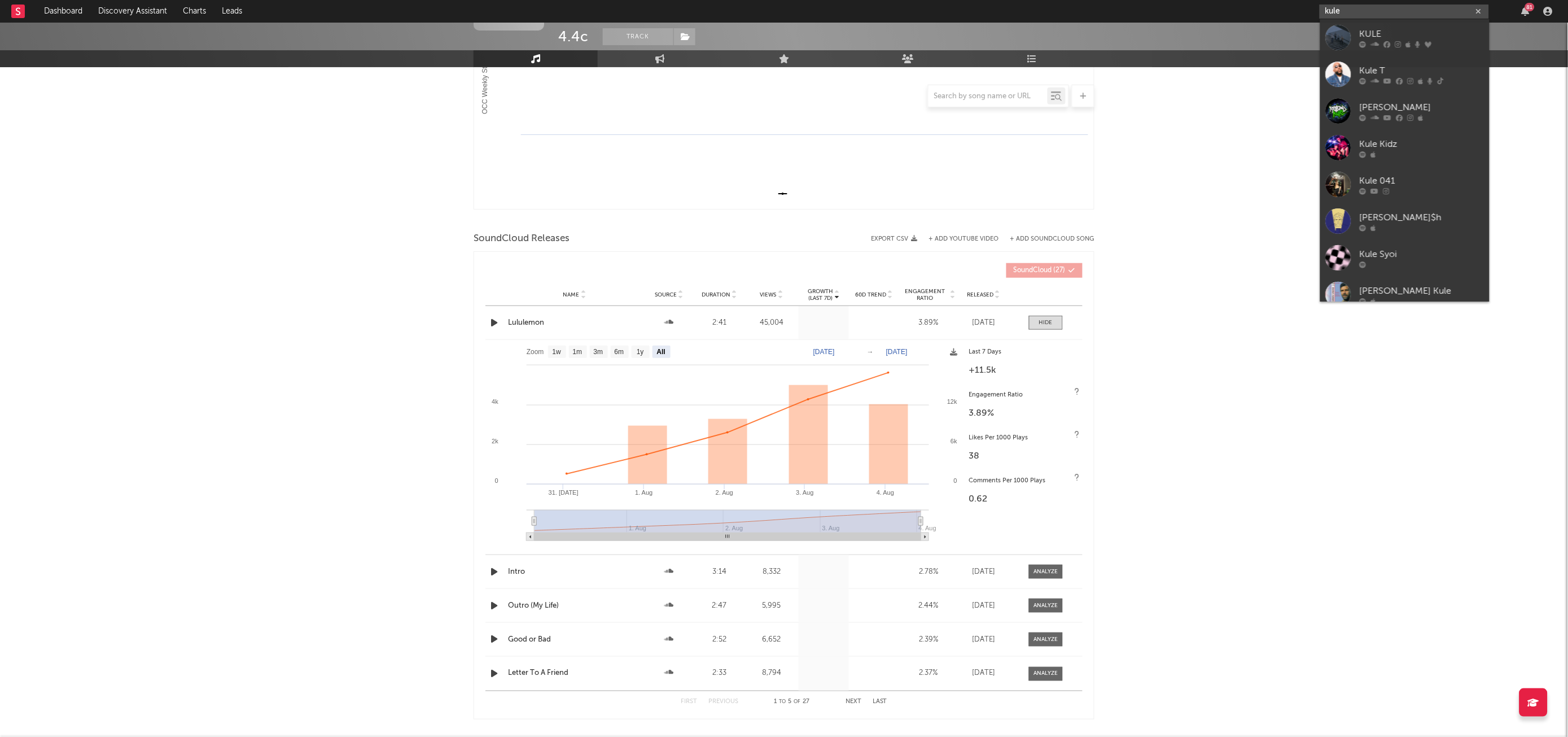
type input "kule"
click at [1387, 27] on div "KULE" at bounding box center [1422, 33] width 124 height 13
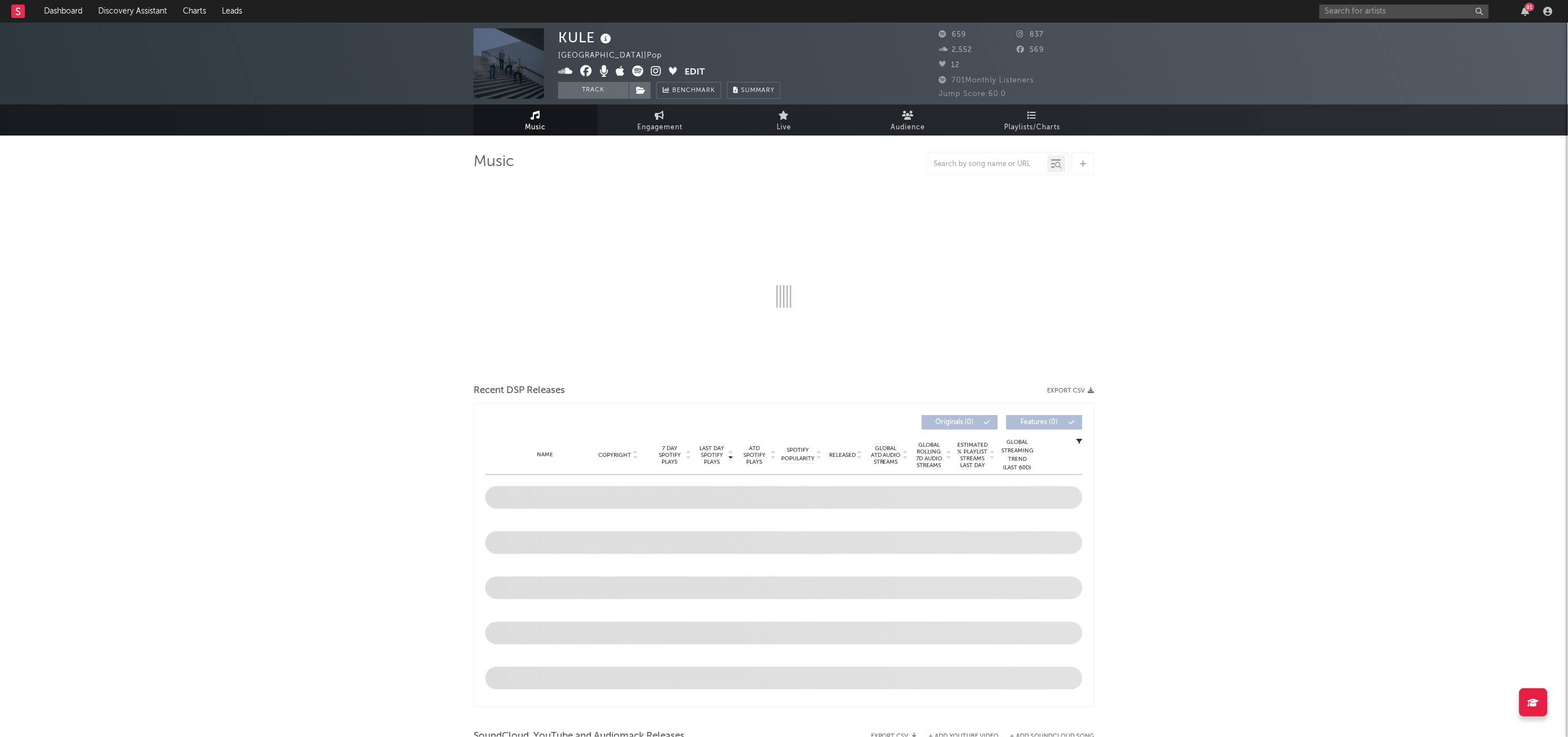
select select "1w"
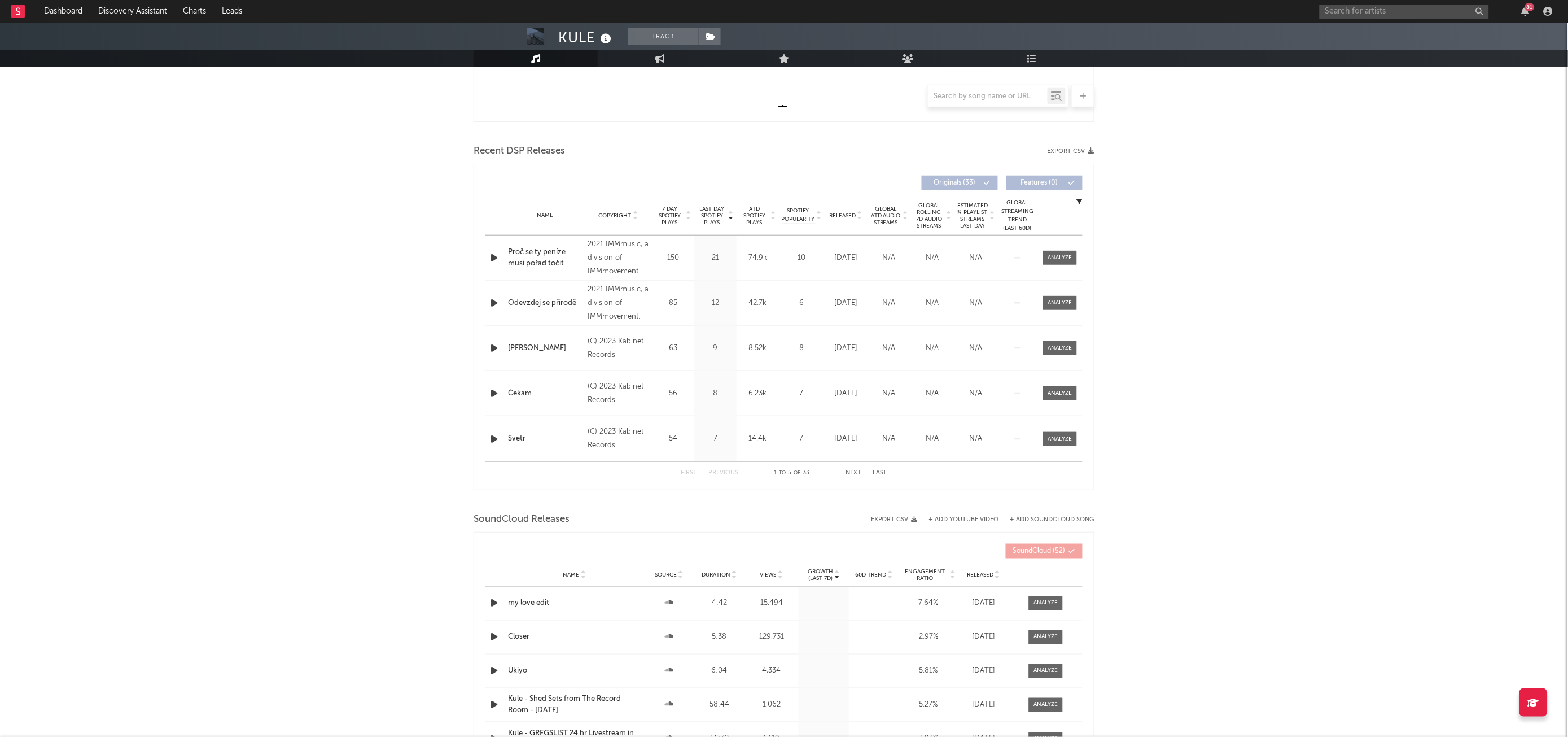
scroll to position [460, 0]
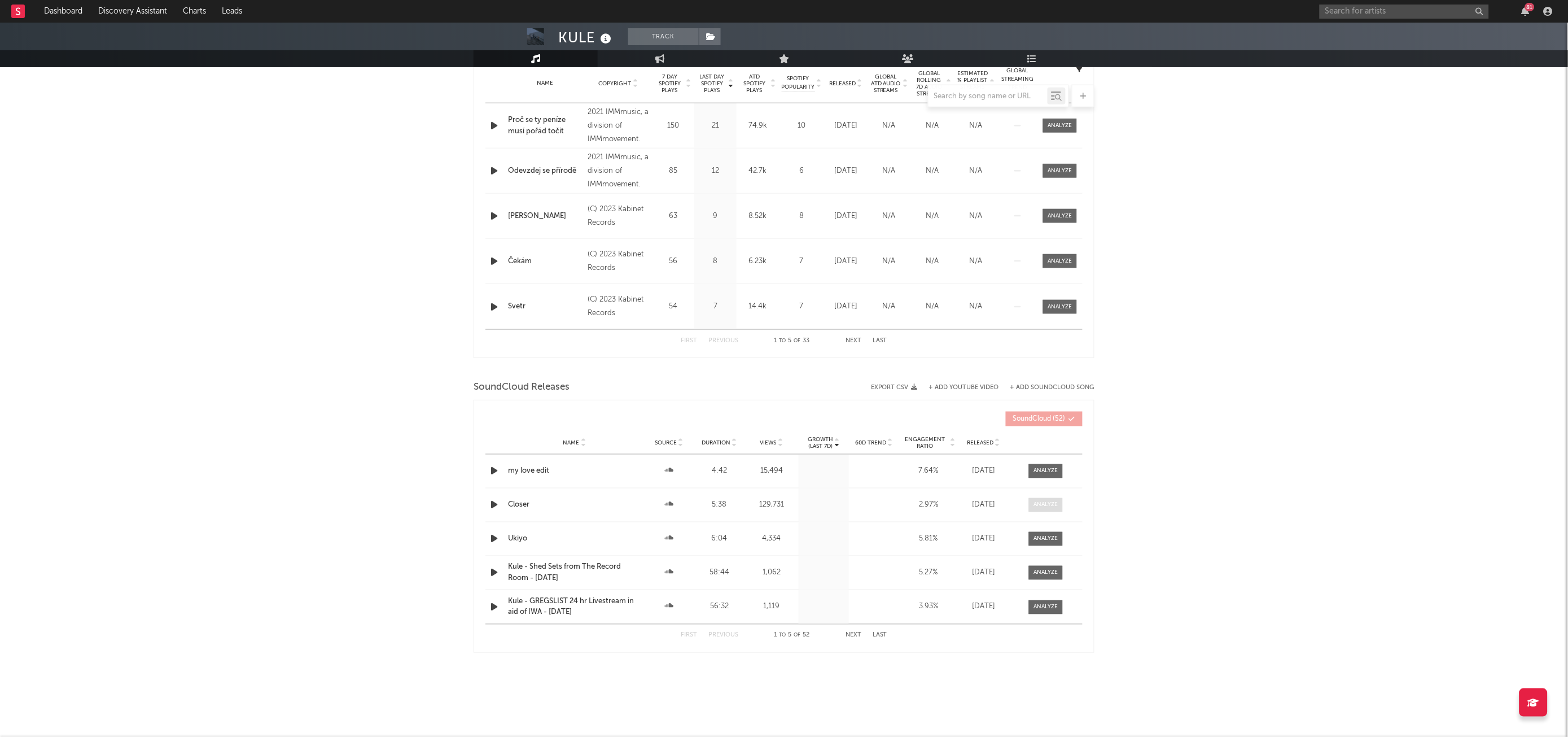
click at [1035, 510] on span at bounding box center [1046, 505] width 34 height 14
select select "All"
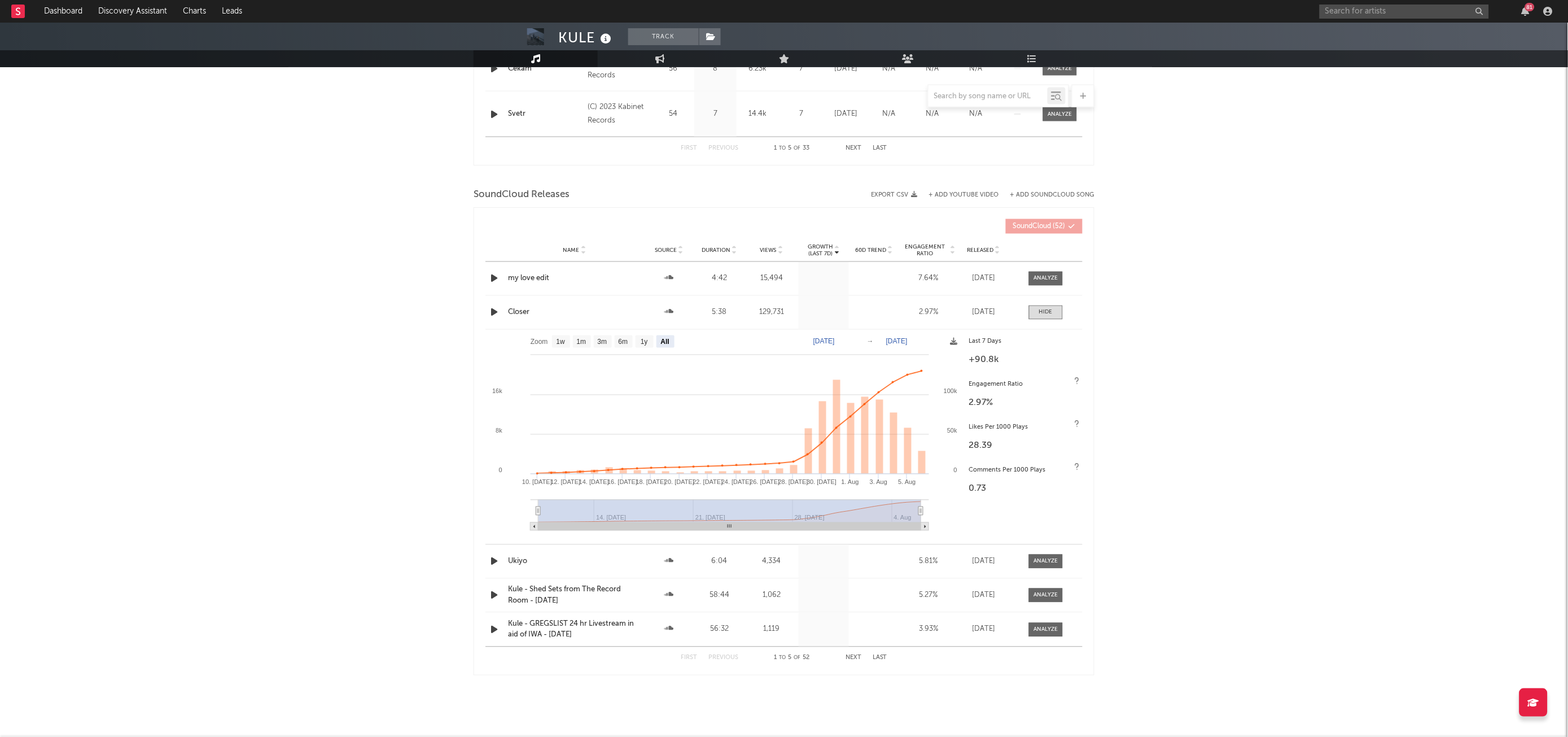
scroll to position [652, 0]
click at [1361, 16] on input "text" at bounding box center [1404, 12] width 169 height 14
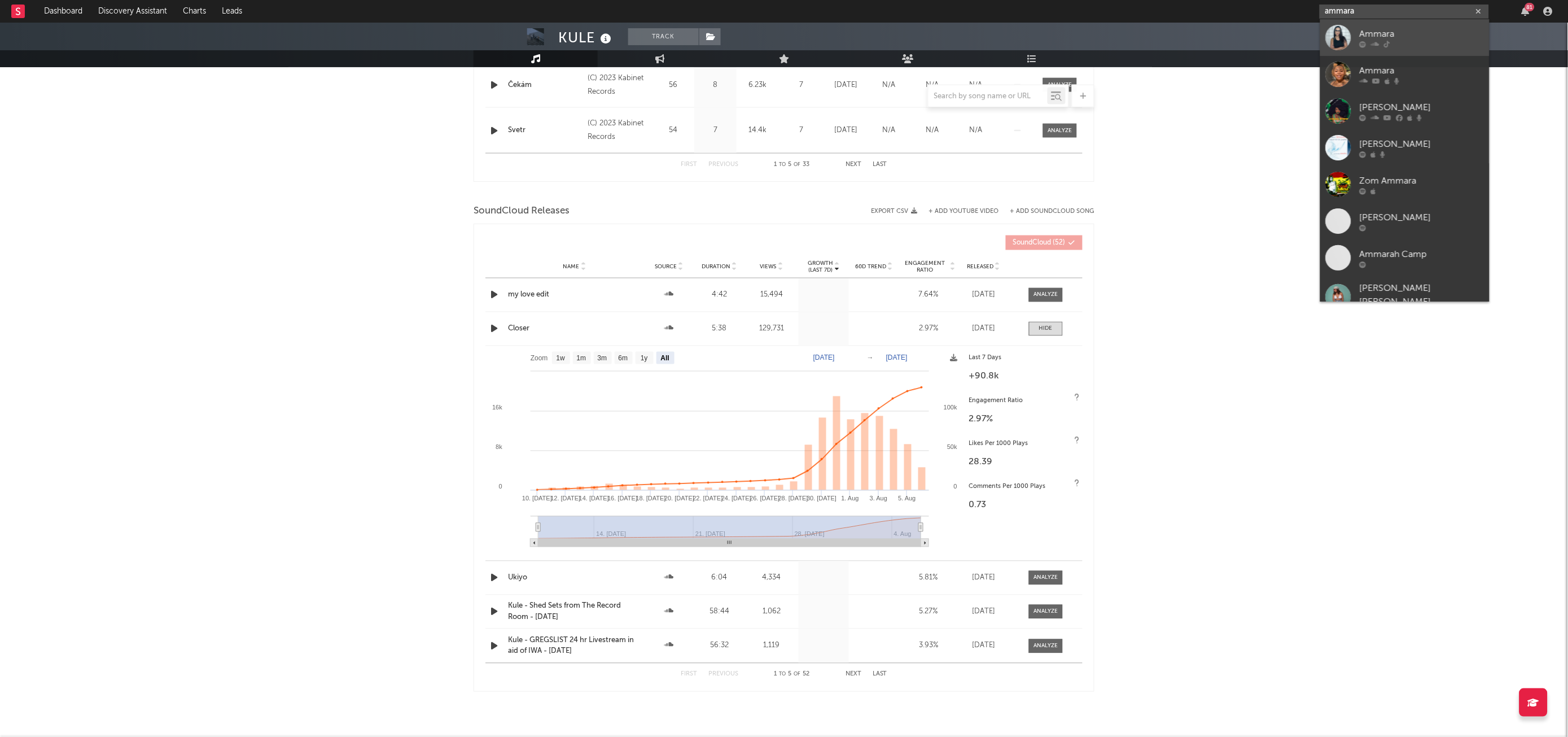
type input "ammara"
click at [1364, 41] on icon at bounding box center [1364, 44] width 7 height 7
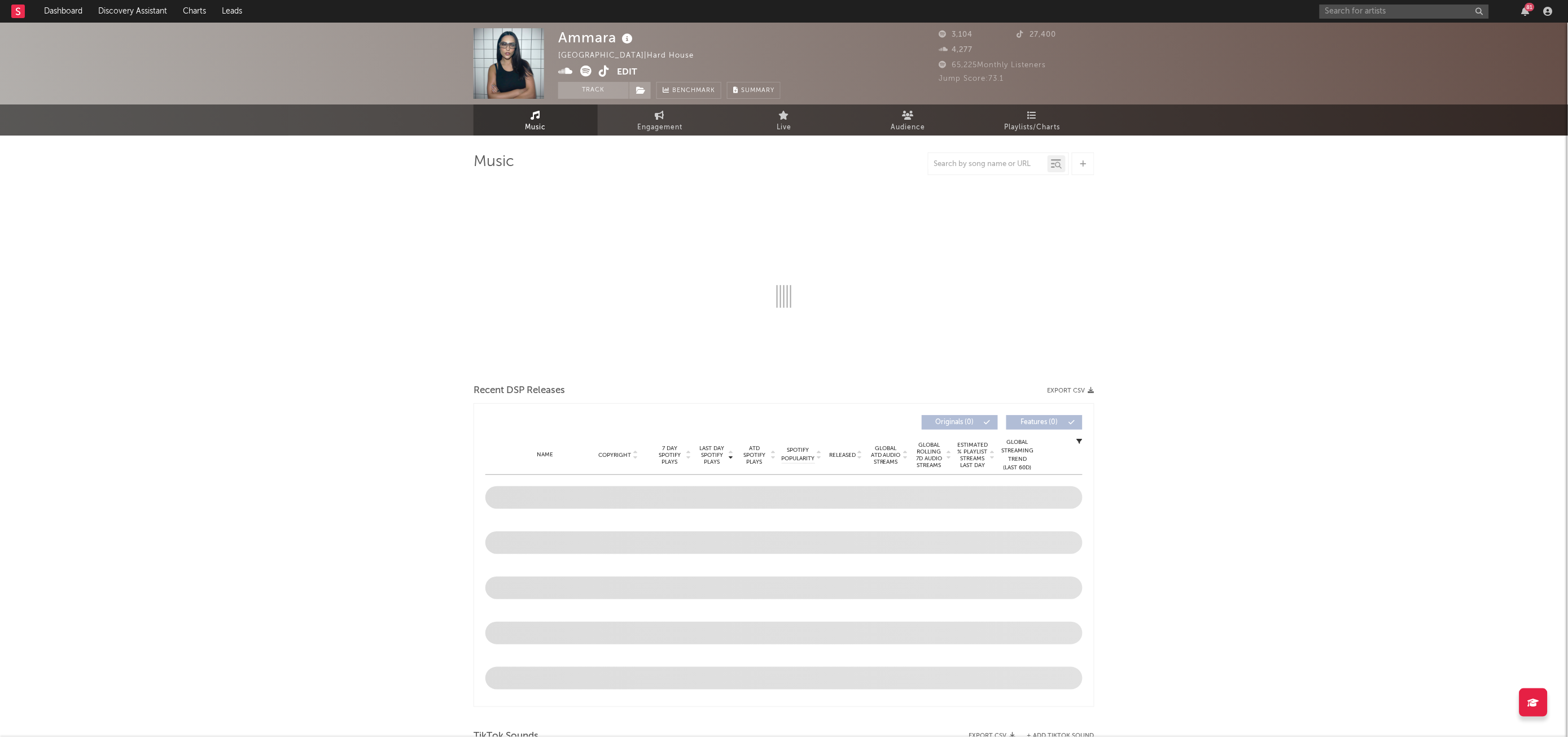
select select "1w"
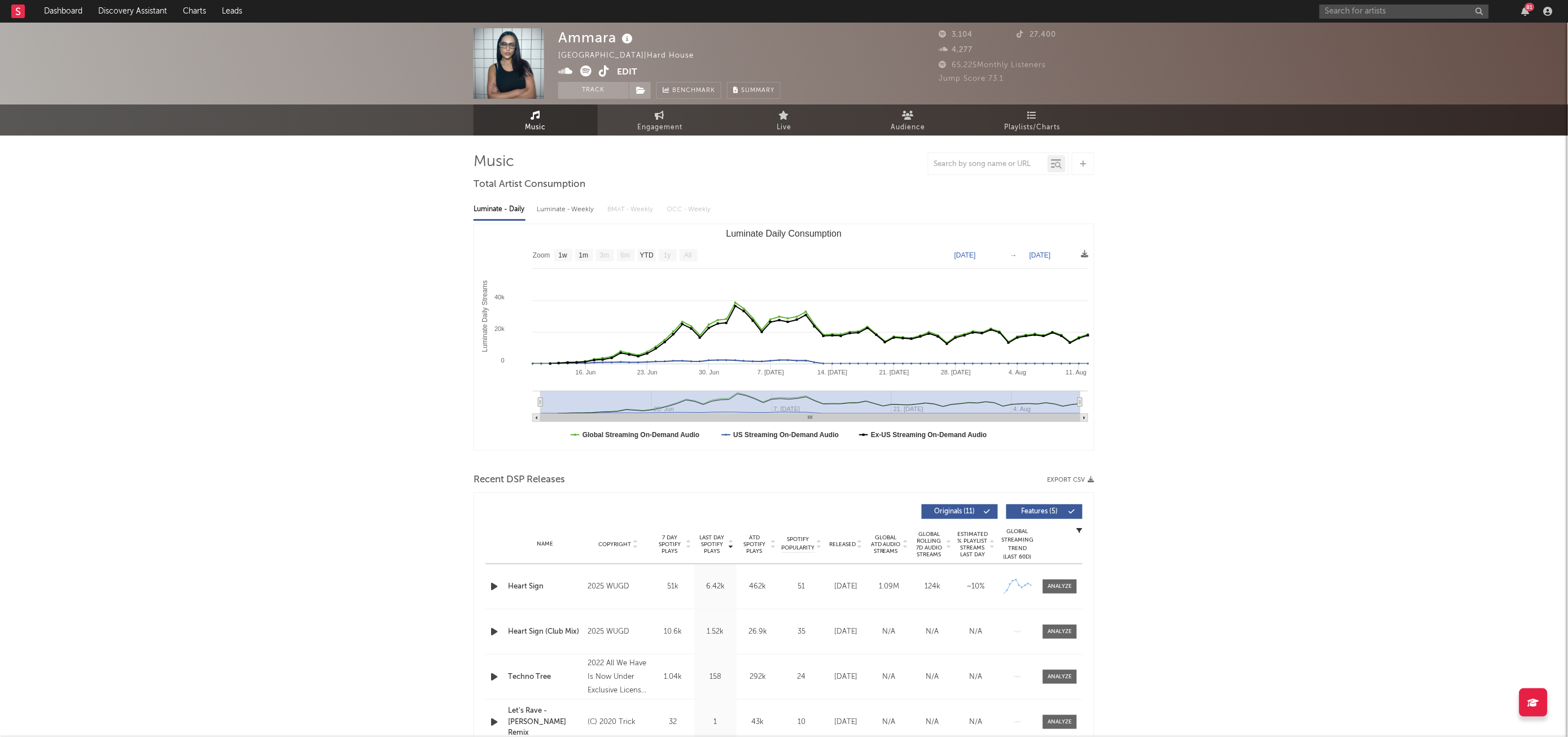
click at [598, 74] on span at bounding box center [588, 73] width 59 height 14
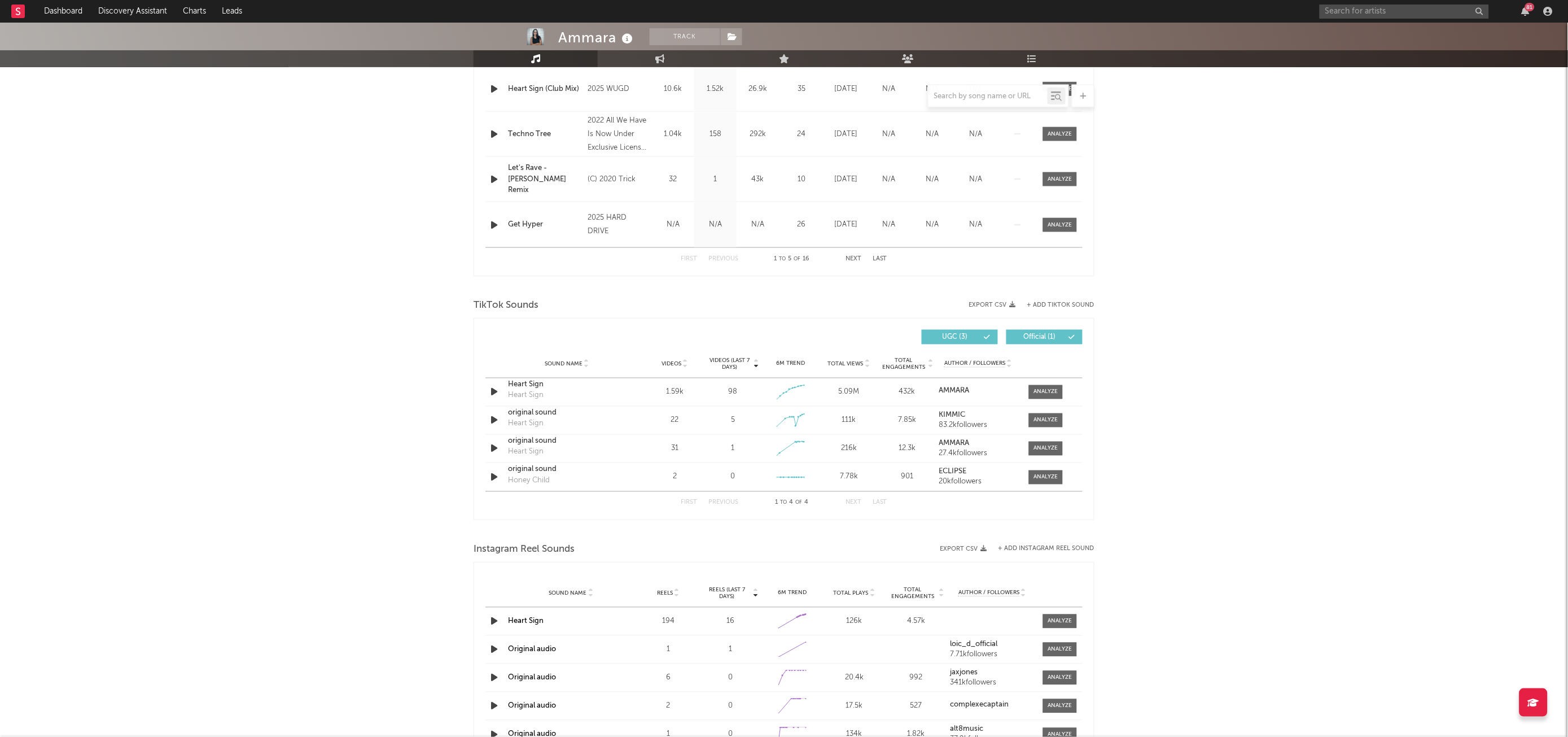
scroll to position [540, 0]
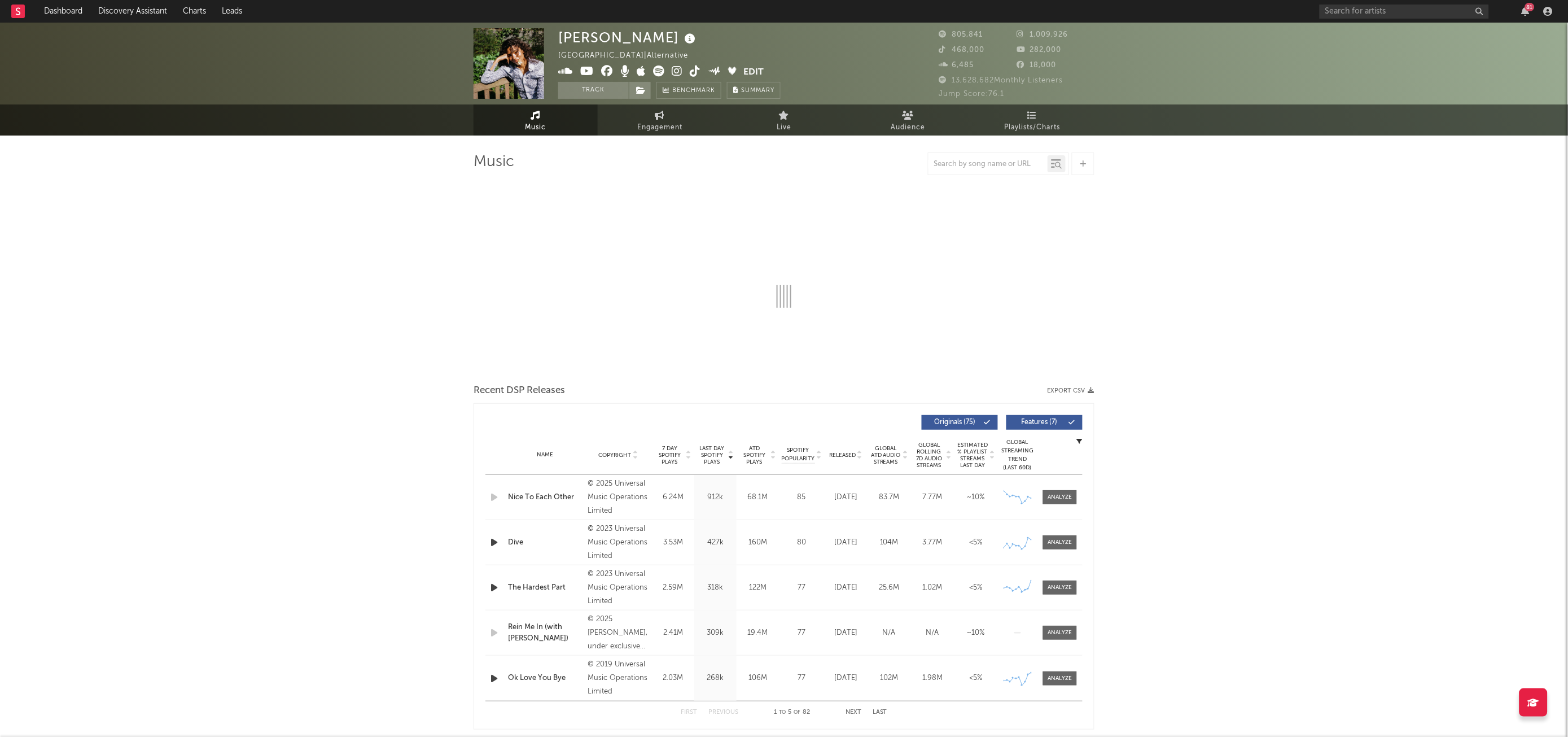
select select "6m"
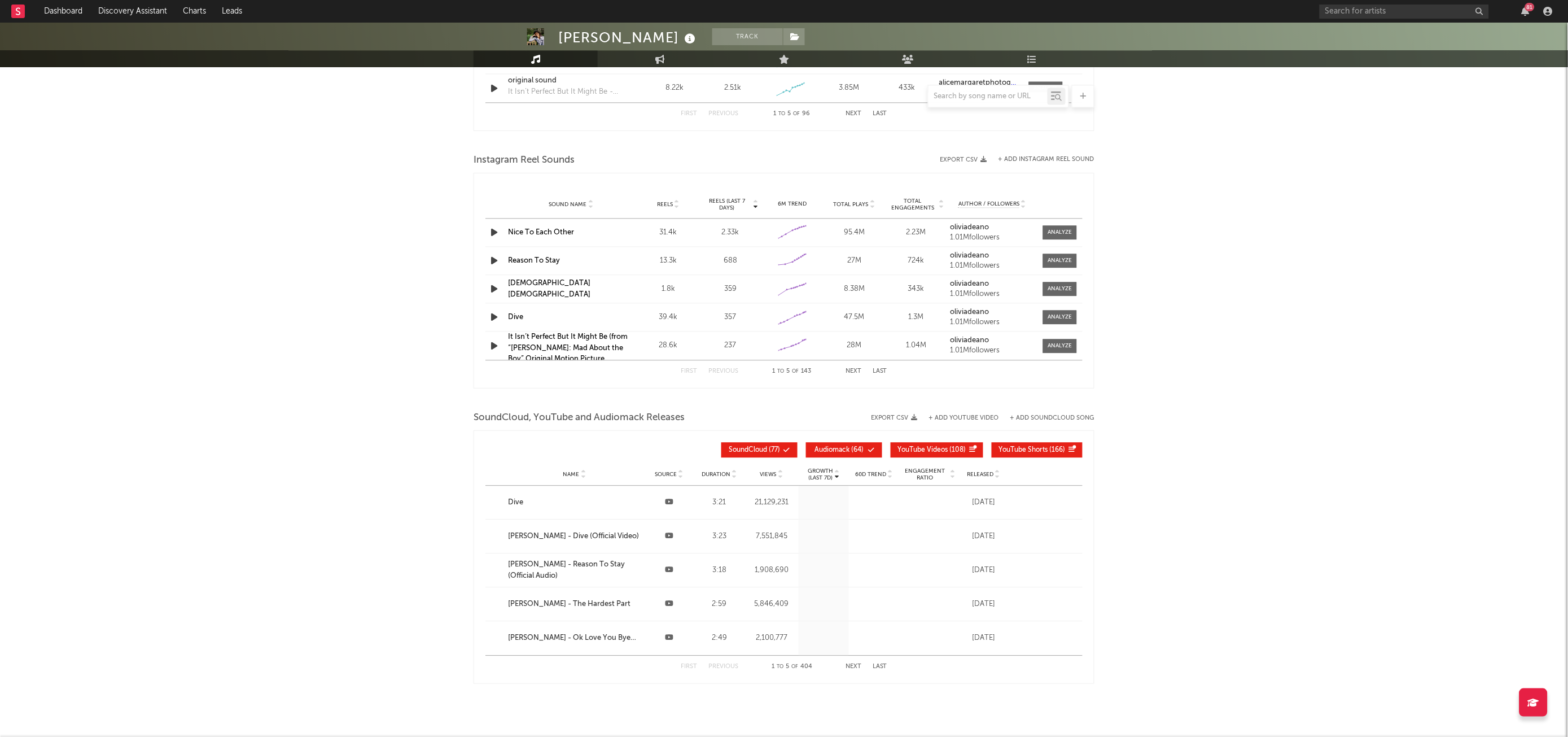
scroll to position [991, 0]
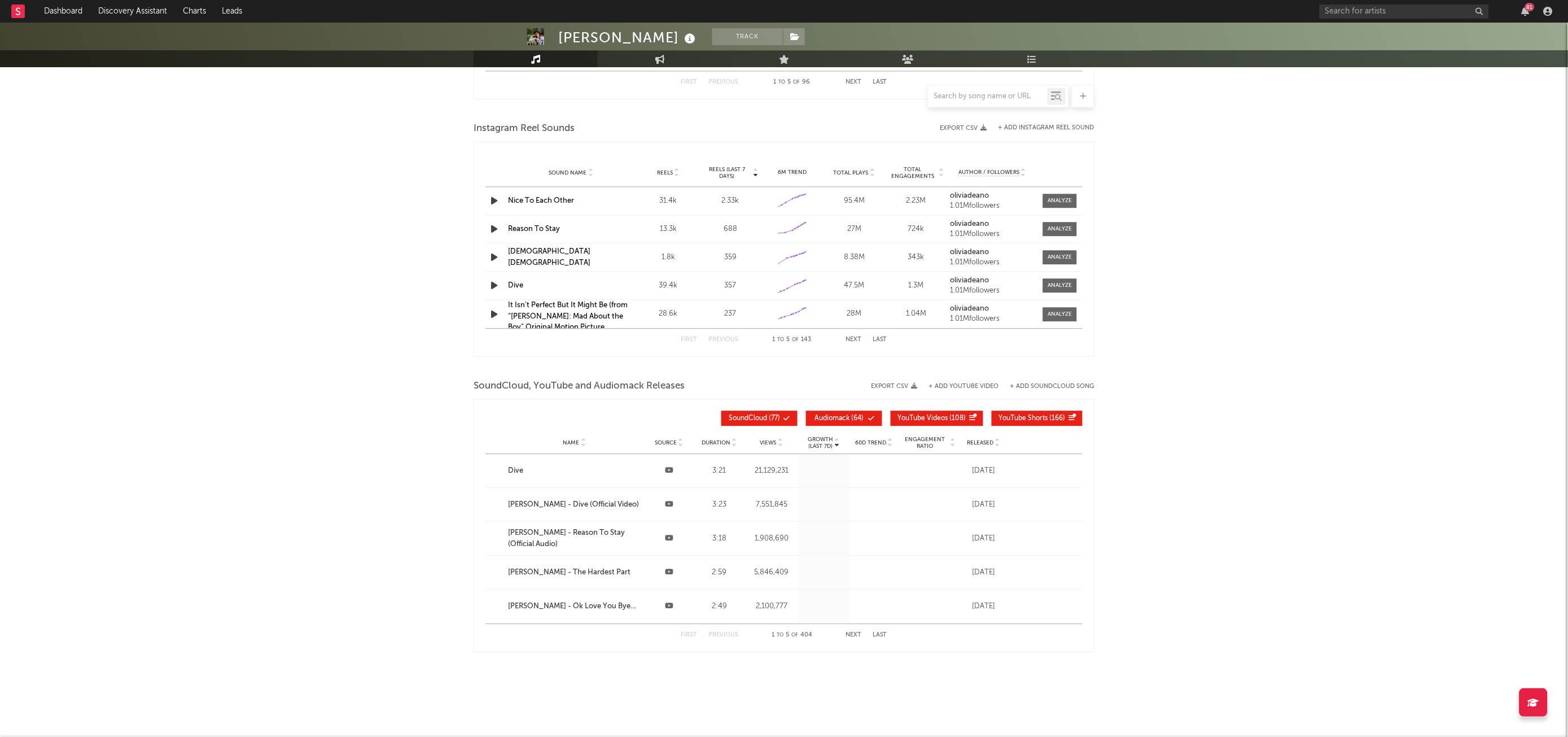
click at [984, 105] on div at bounding box center [999, 96] width 141 height 22
click at [985, 100] on div at bounding box center [988, 97] width 119 height 14
click at [990, 92] on input "text" at bounding box center [988, 97] width 119 height 9
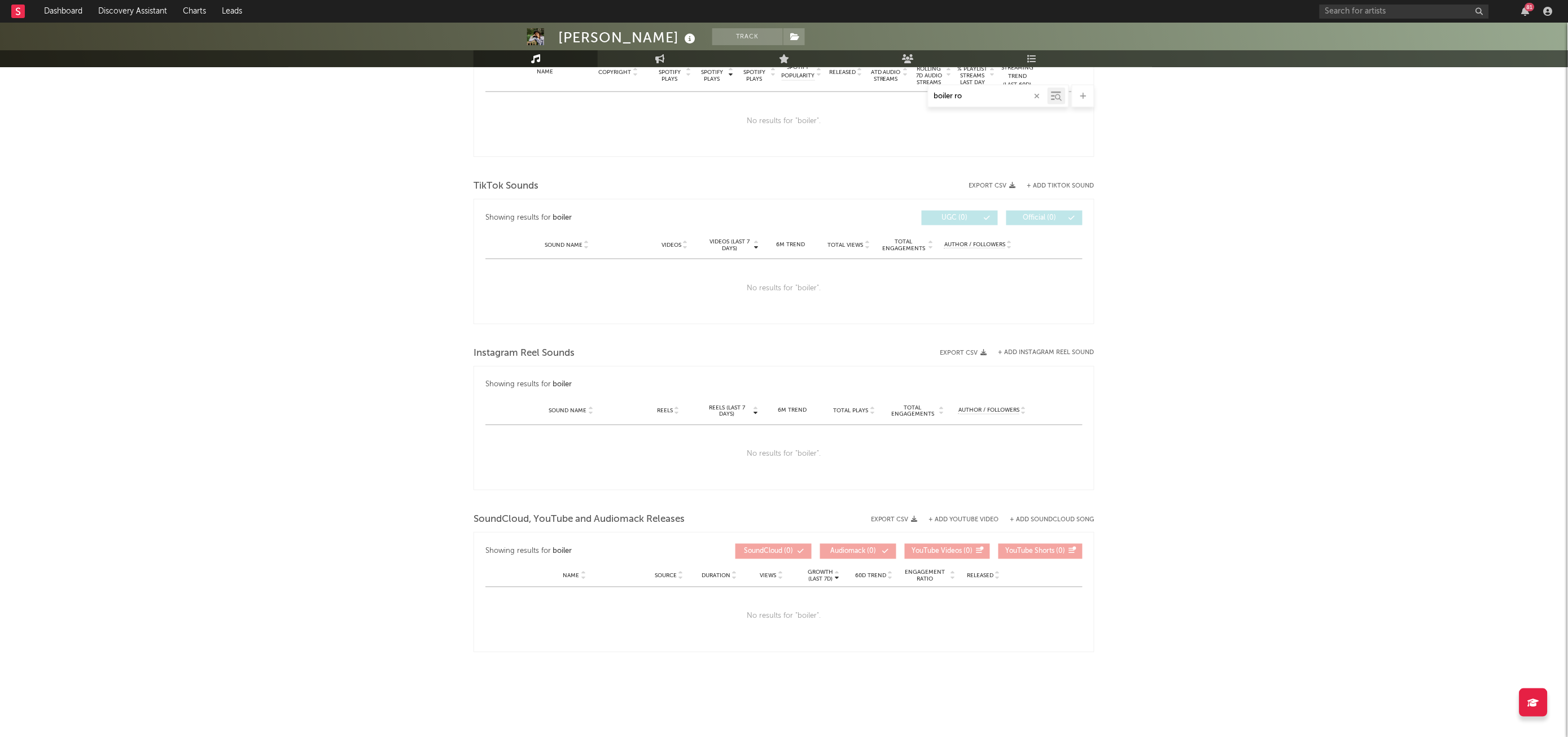
scroll to position [472, 0]
click at [1000, 99] on input "boiler room" at bounding box center [988, 97] width 119 height 9
type input "b"
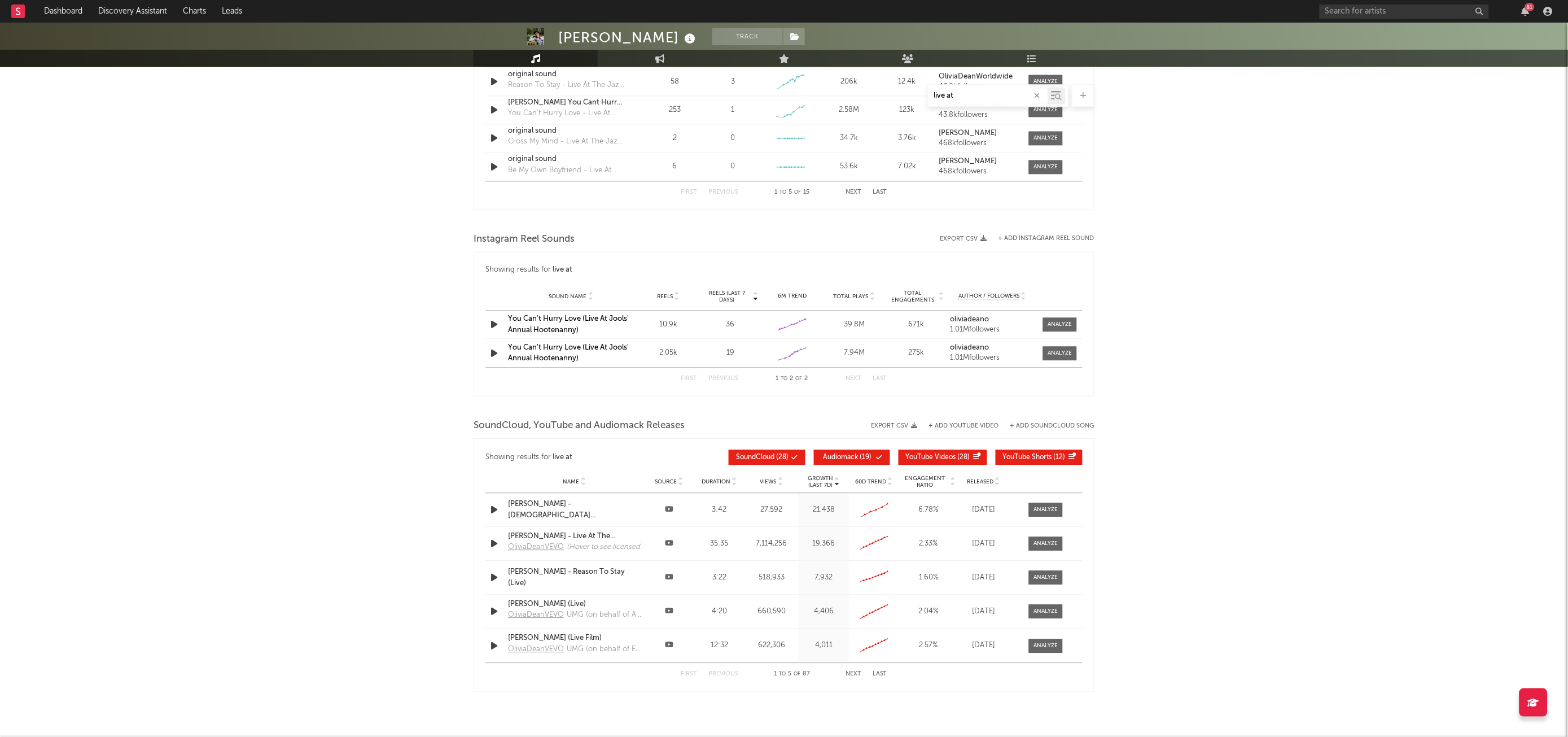
scroll to position [881, 0]
type input "live at"
click at [1050, 547] on div at bounding box center [1046, 543] width 24 height 8
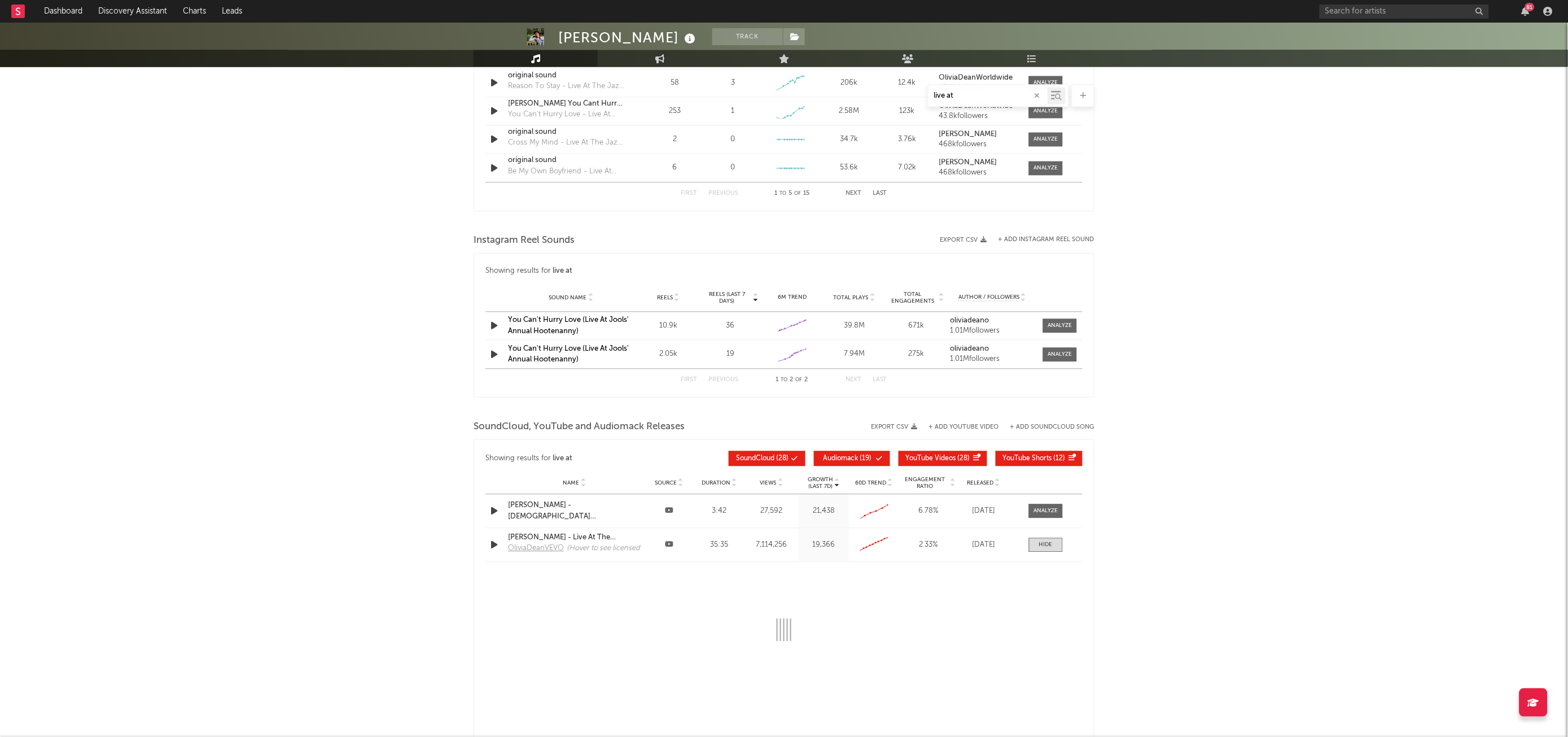
scroll to position [1093, 0]
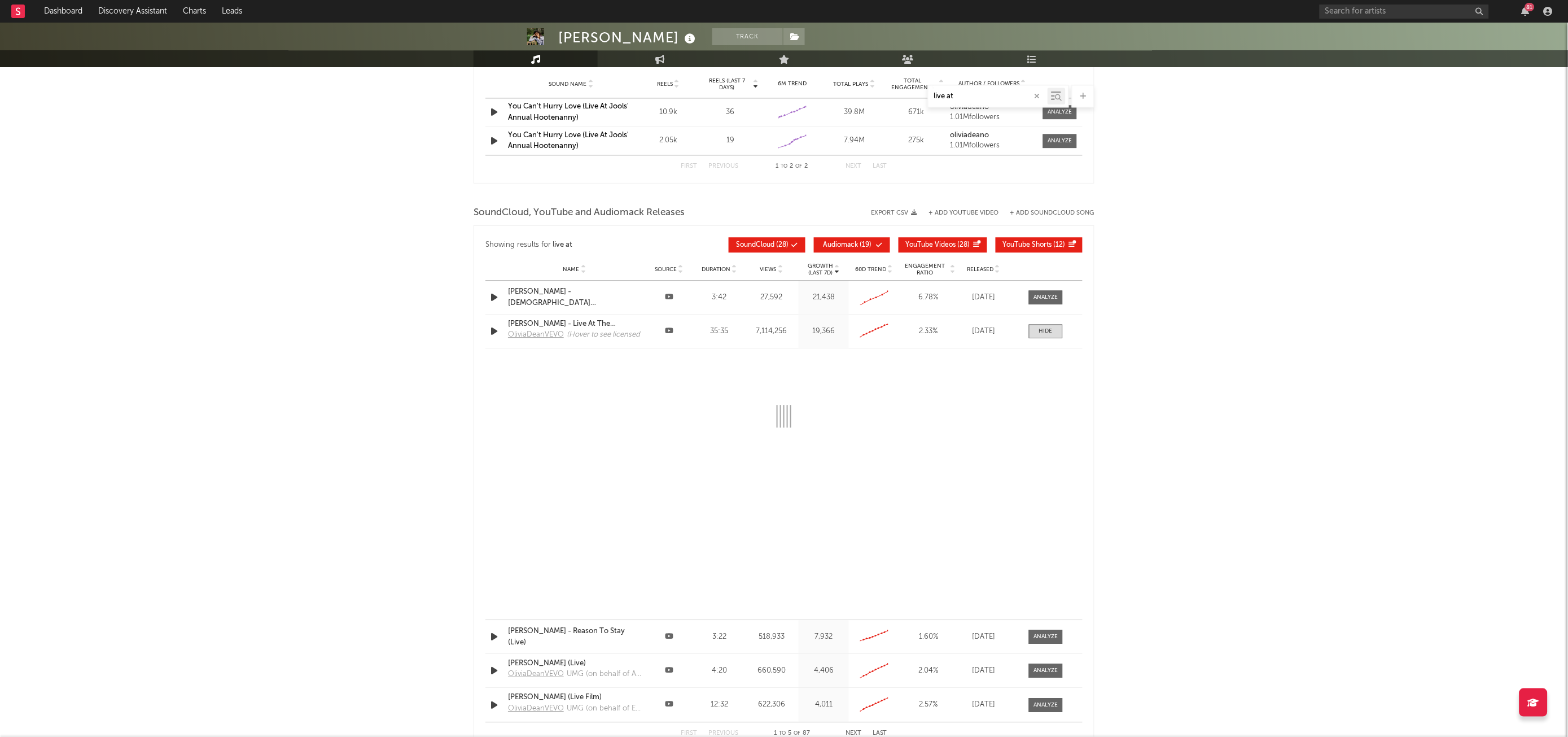
select select "6m"
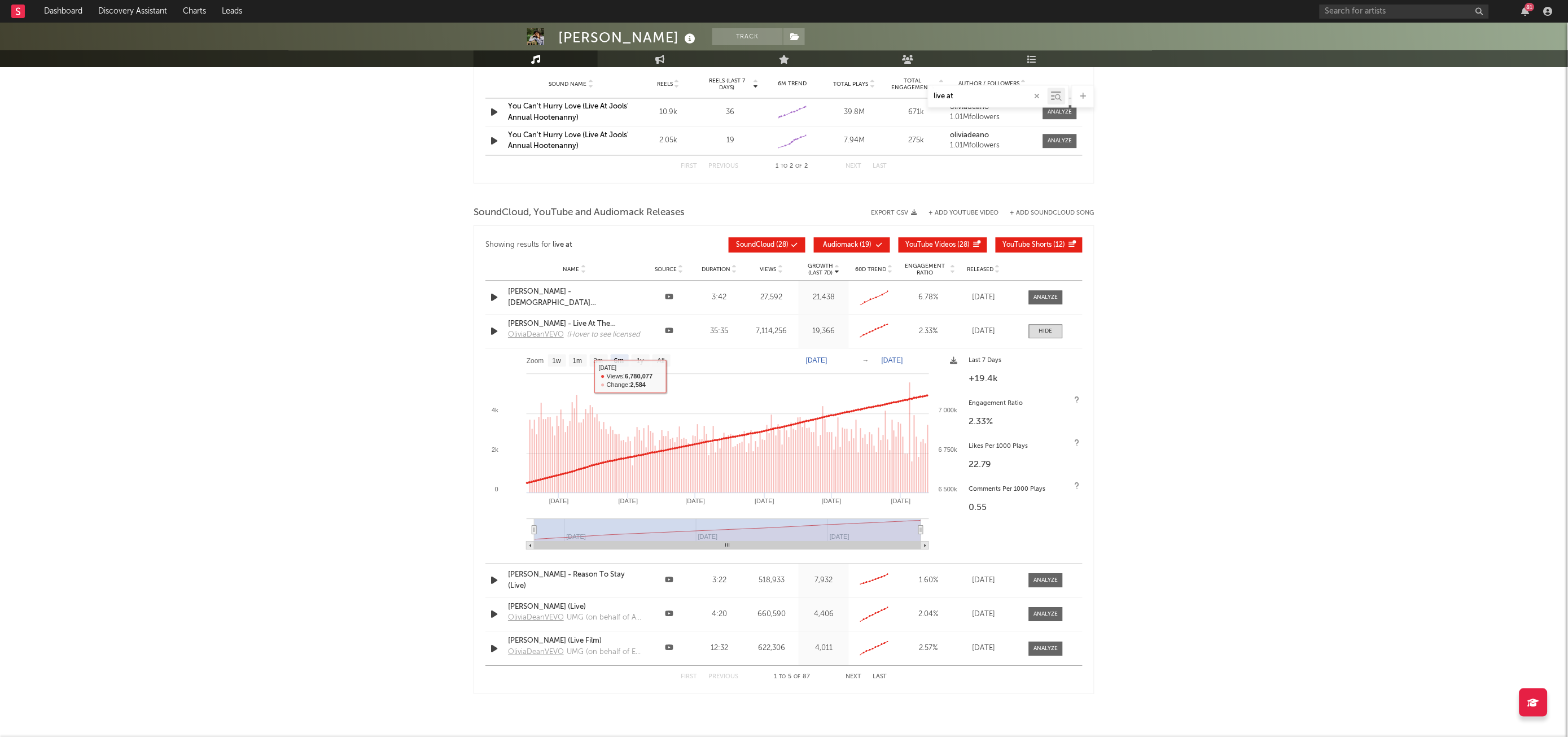
click at [665, 366] on rect at bounding box center [724, 452] width 477 height 209
click at [664, 362] on text "All" at bounding box center [661, 360] width 7 height 8
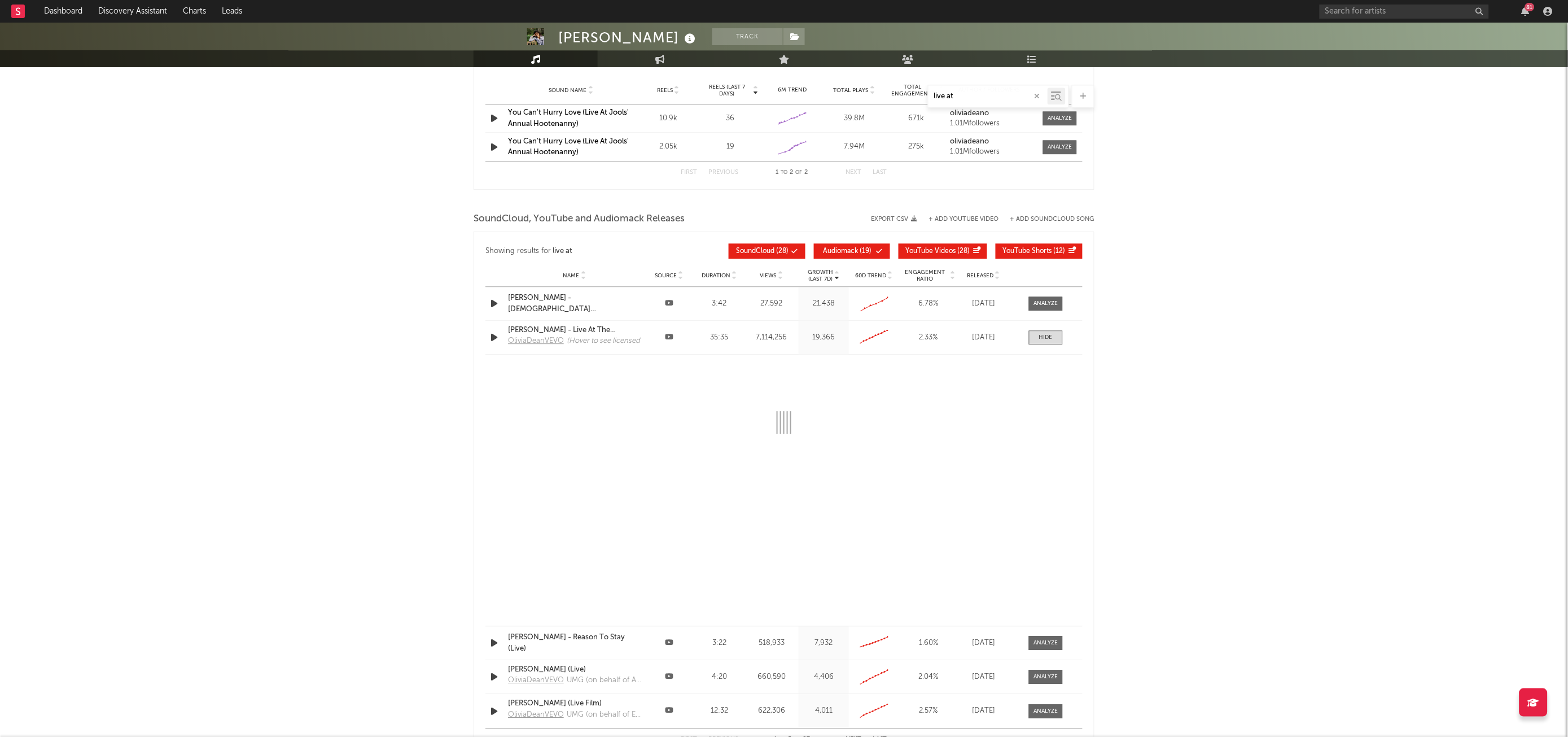
scroll to position [1085, 0]
select select "All"
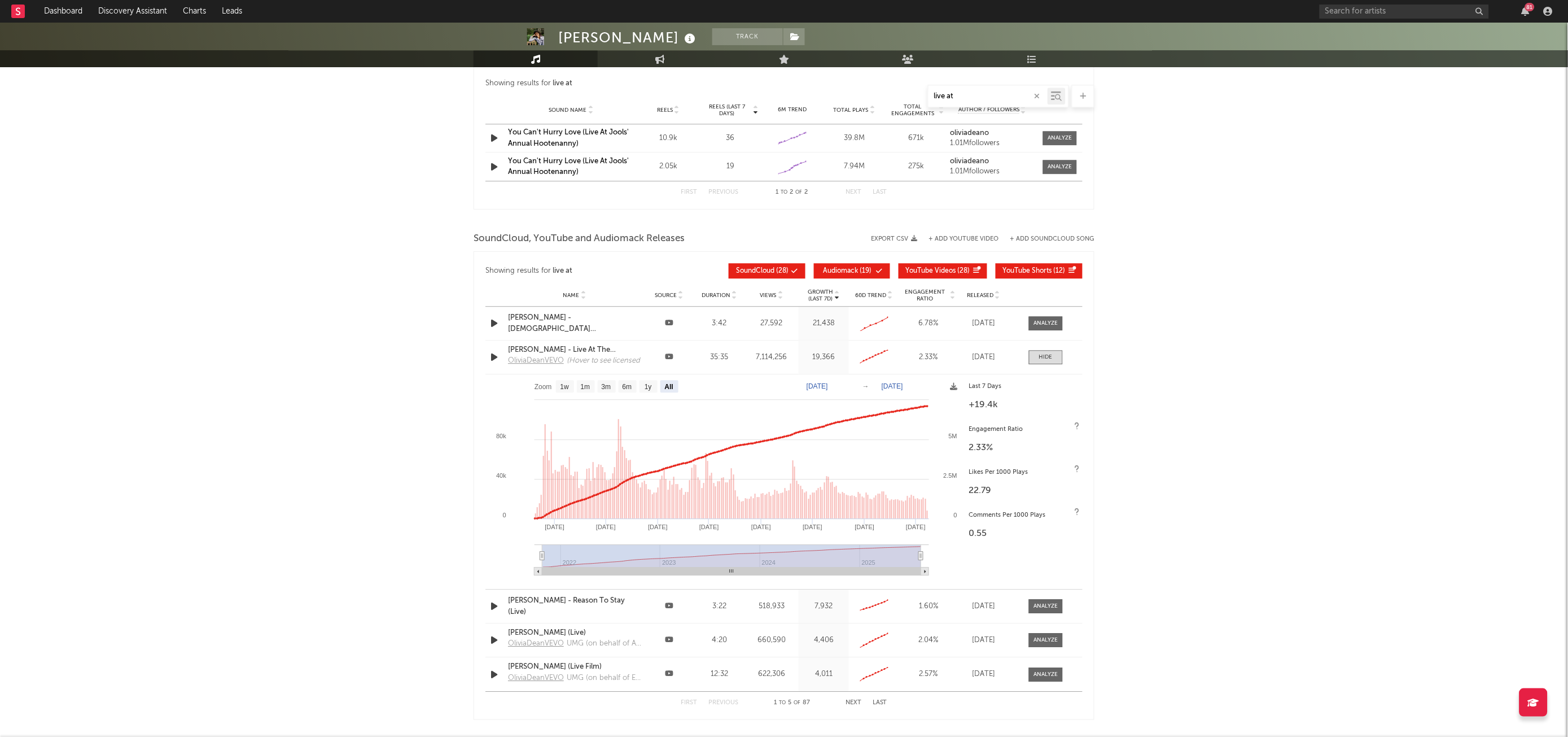
scroll to position [1068, 0]
click at [607, 348] on div "Olivia Dean - Live At The Jazz Cafe" at bounding box center [574, 349] width 133 height 12
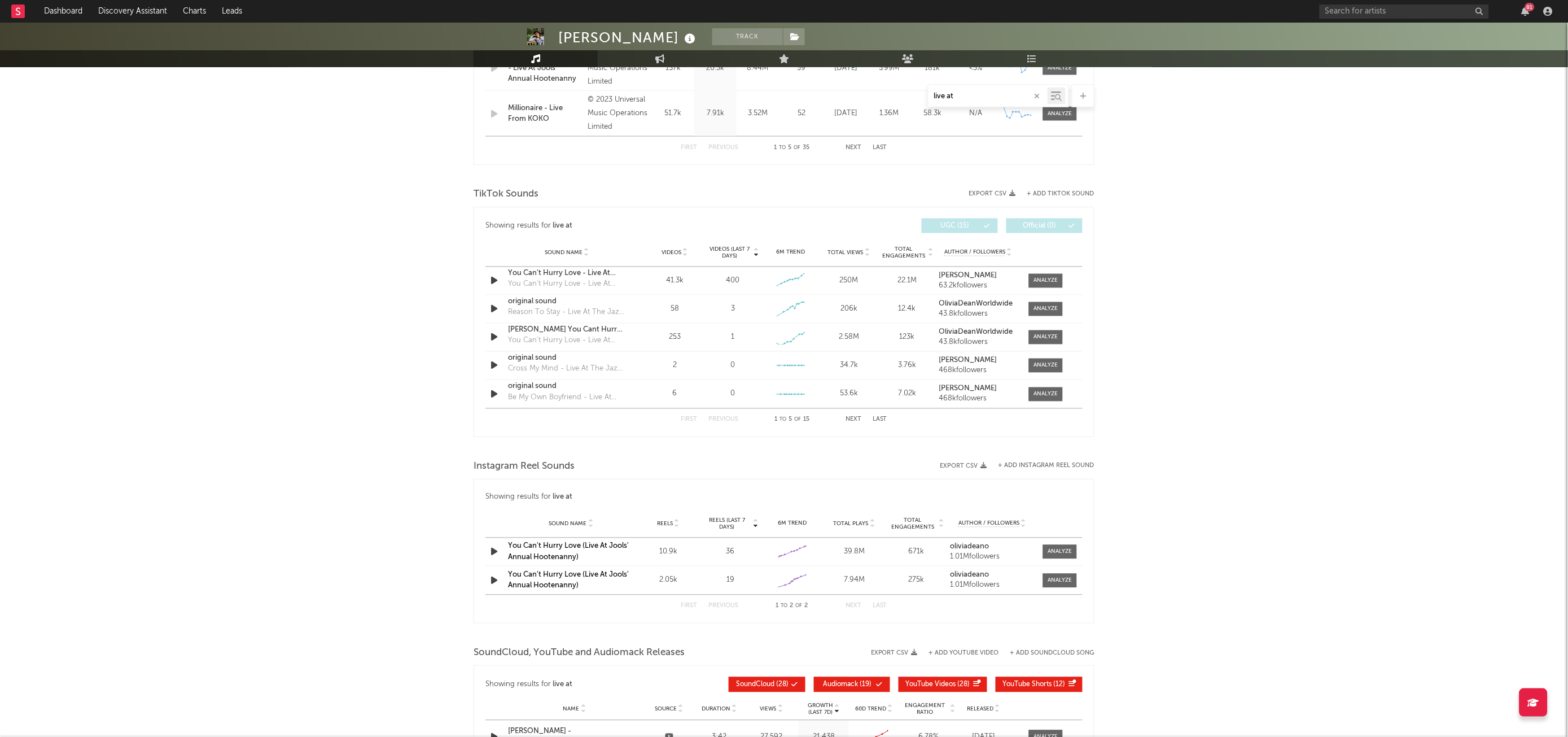
scroll to position [536, 0]
